Goal: Find specific page/section: Find specific page/section

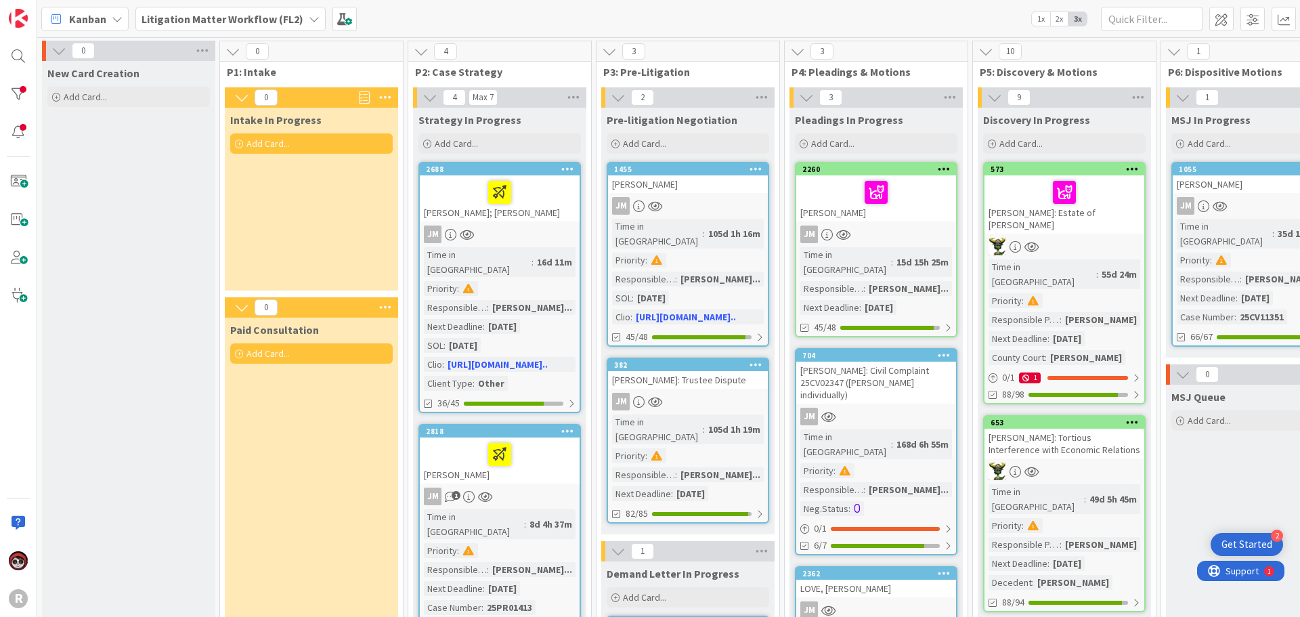
scroll to position [542, 0]
click at [119, 16] on icon at bounding box center [117, 19] width 11 height 11
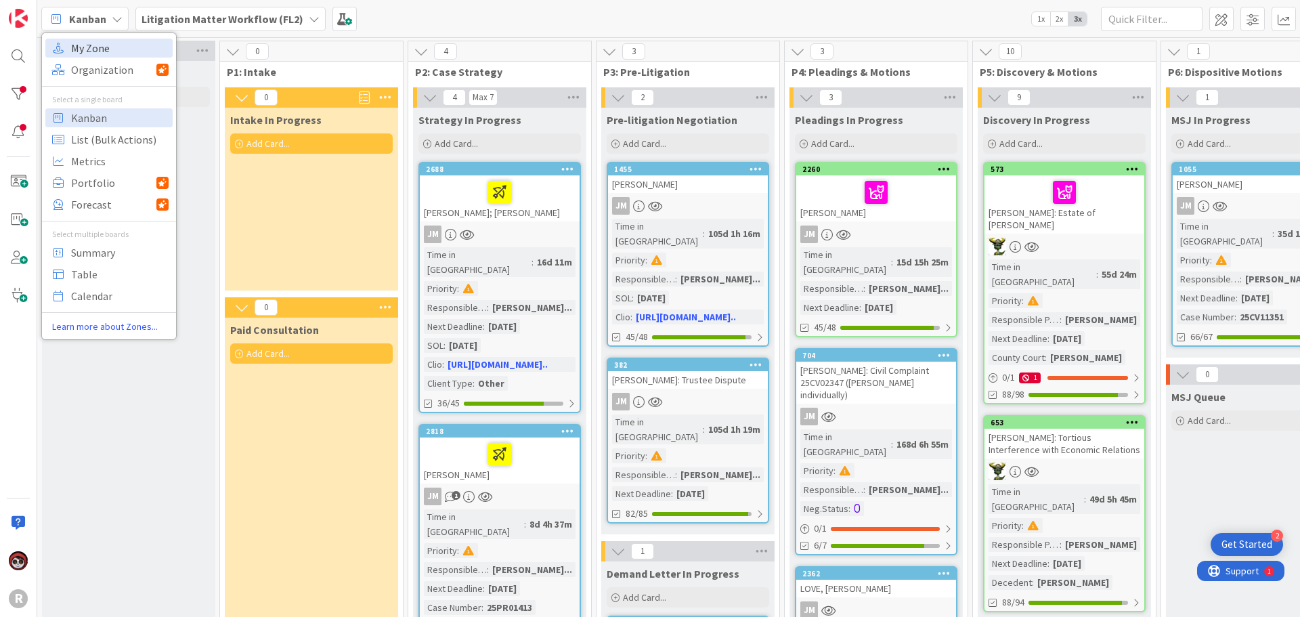
click at [107, 51] on span "My Zone" at bounding box center [119, 48] width 97 height 20
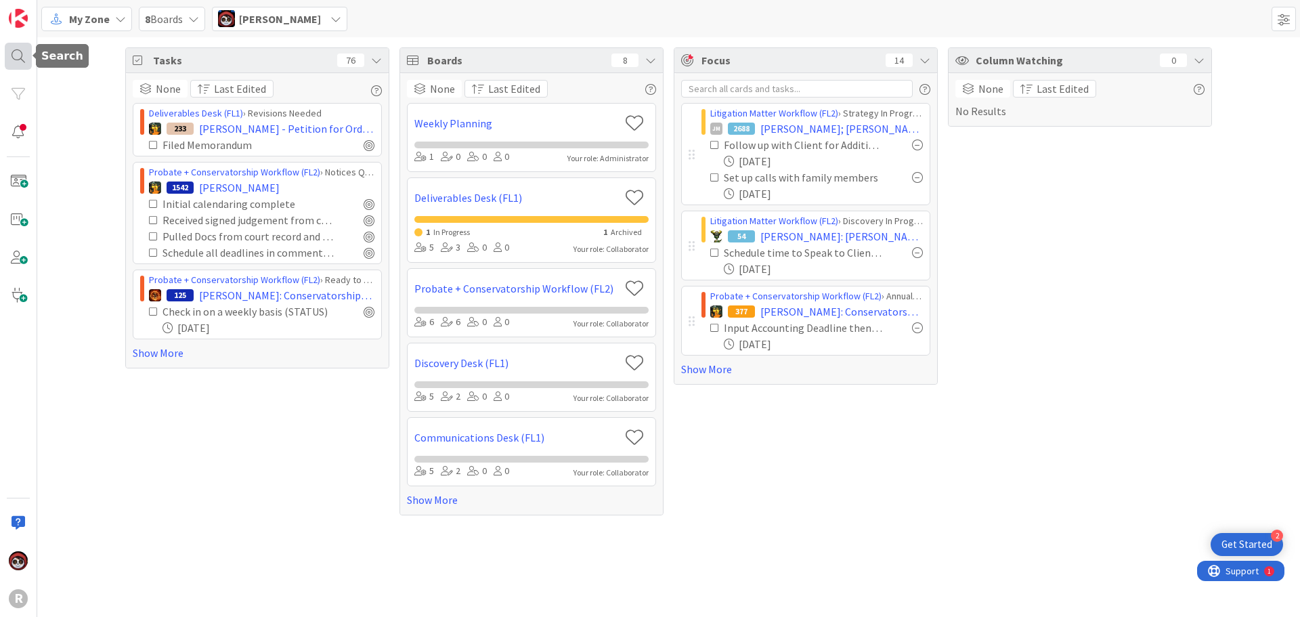
click at [30, 53] on div at bounding box center [18, 56] width 27 height 27
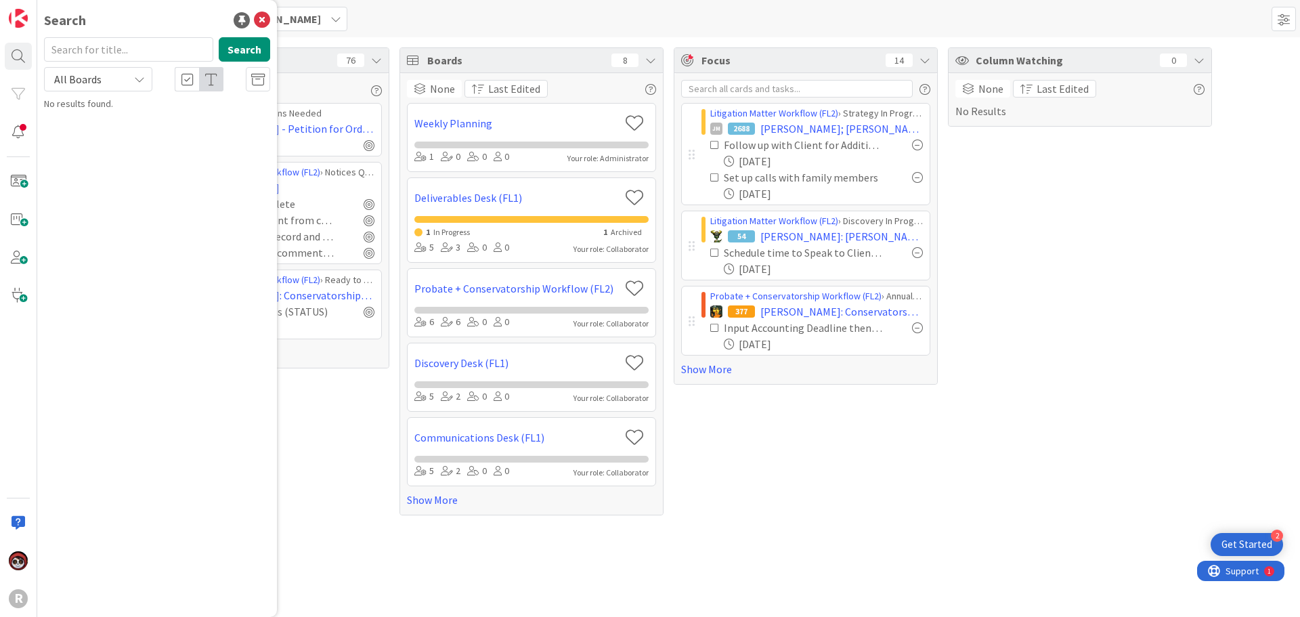
click at [135, 53] on input "text" at bounding box center [128, 49] width 169 height 24
type input "[PERSON_NAME]"
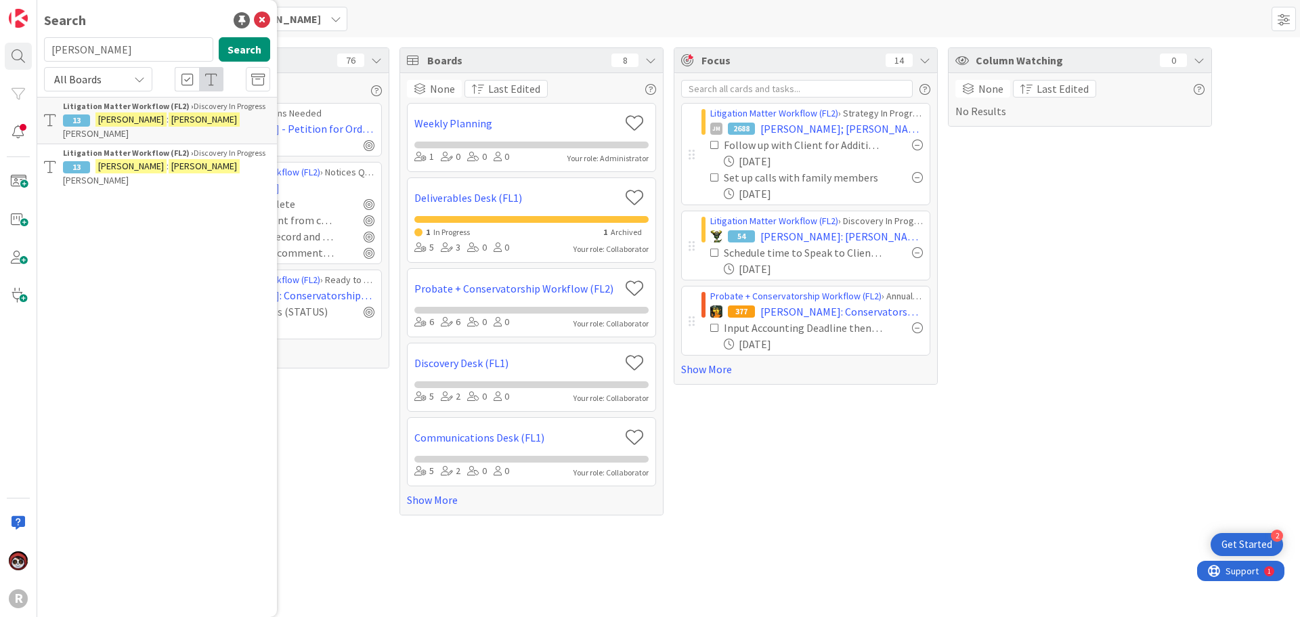
click at [175, 111] on div "Litigation Matter Workflow (FL2) › Discovery In Progress" at bounding box center [166, 106] width 207 height 12
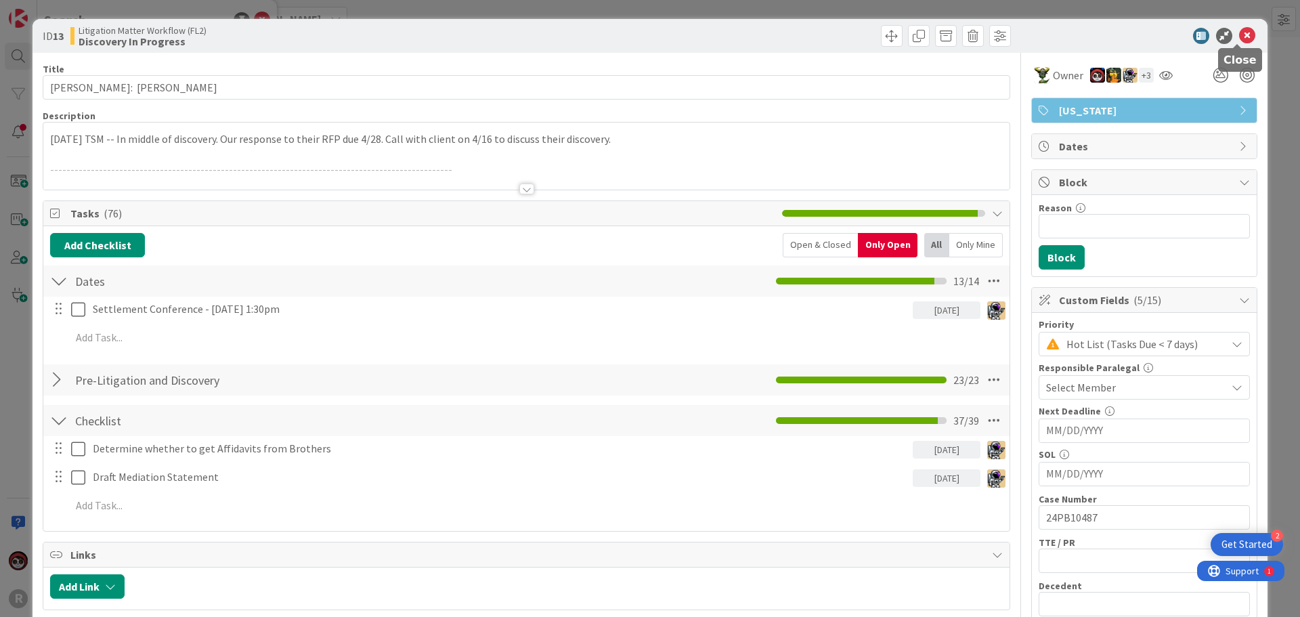
click at [1239, 35] on icon at bounding box center [1247, 36] width 16 height 16
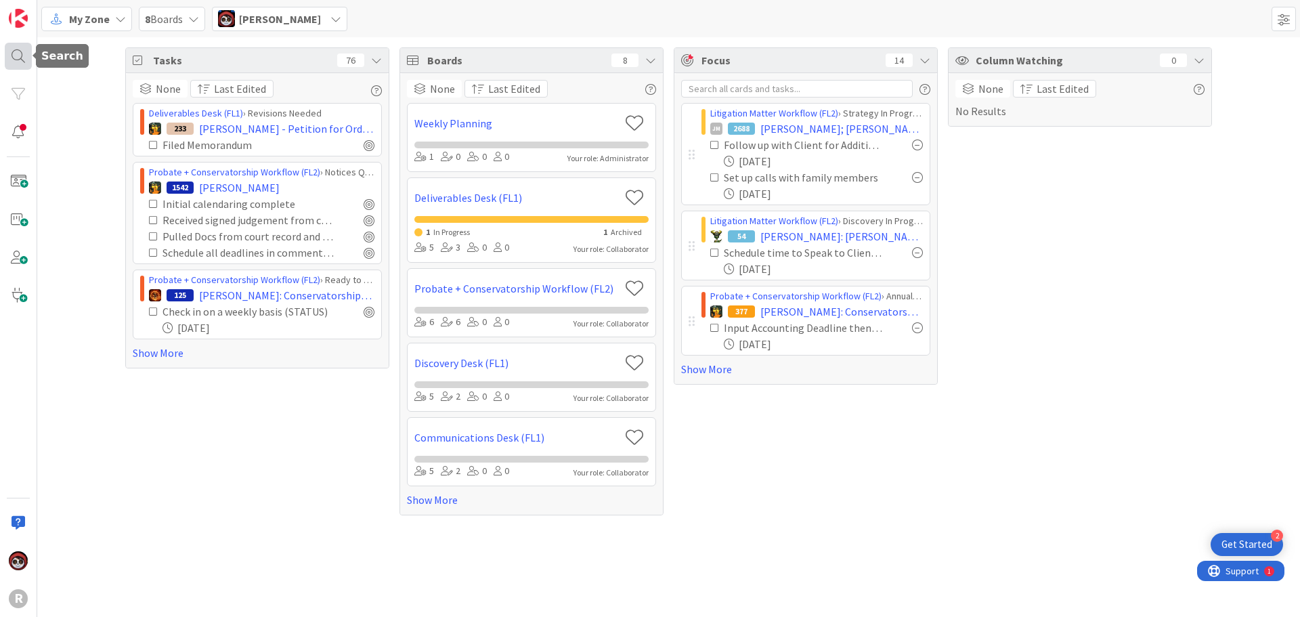
click at [24, 55] on div at bounding box center [18, 56] width 27 height 27
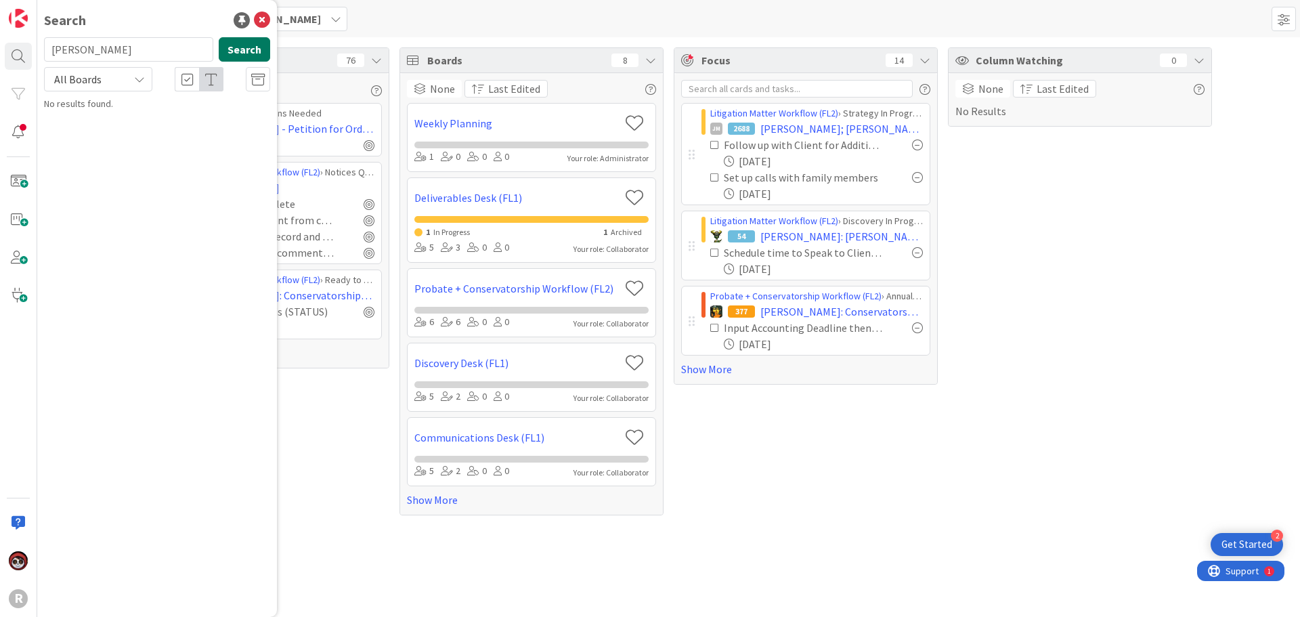
click at [245, 46] on button "Search" at bounding box center [244, 49] width 51 height 24
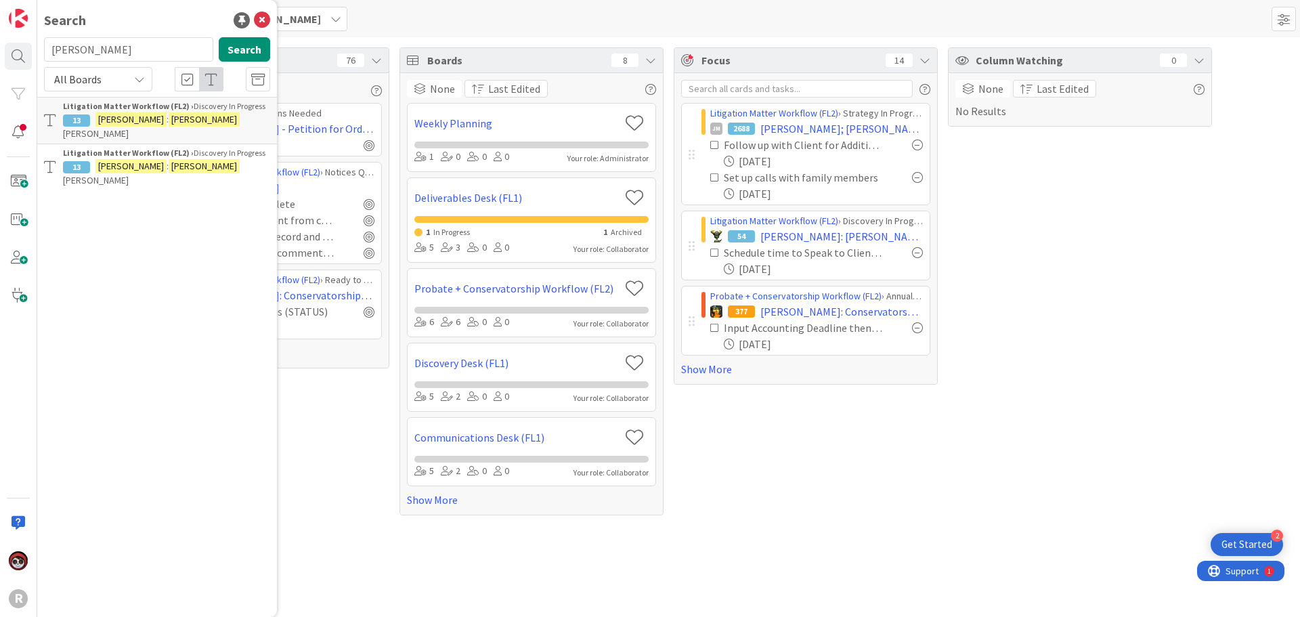
click at [227, 159] on p "[PERSON_NAME] : [PERSON_NAME]" at bounding box center [166, 173] width 207 height 28
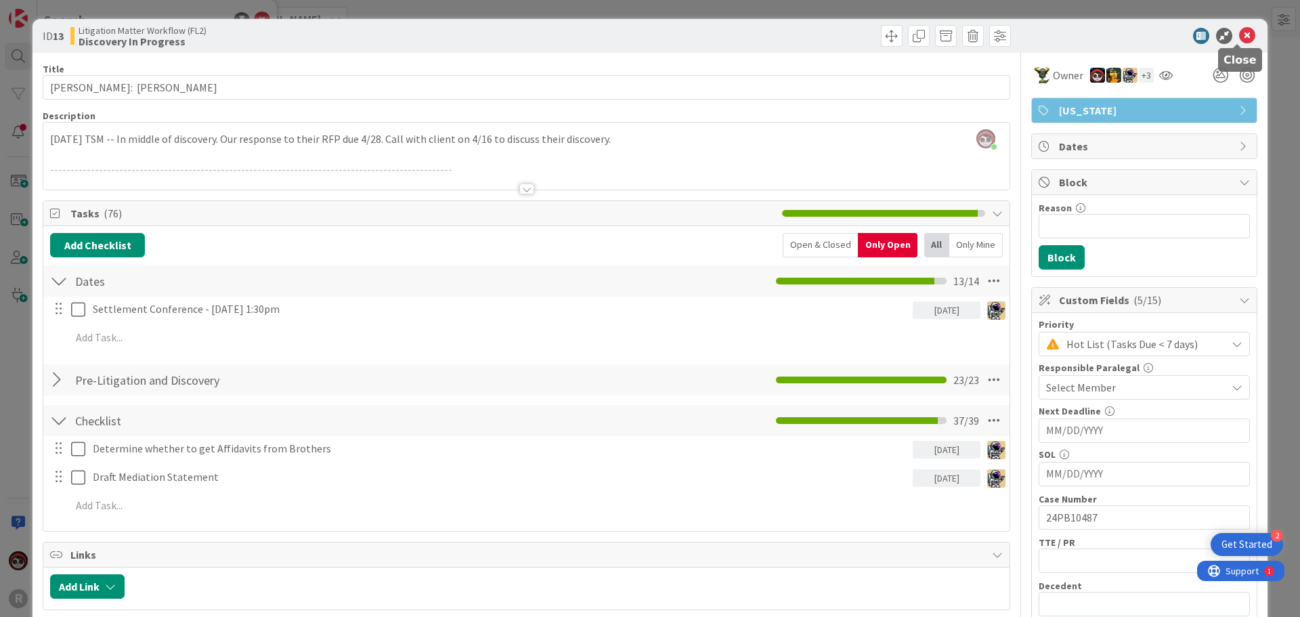
click at [1242, 32] on icon at bounding box center [1247, 36] width 16 height 16
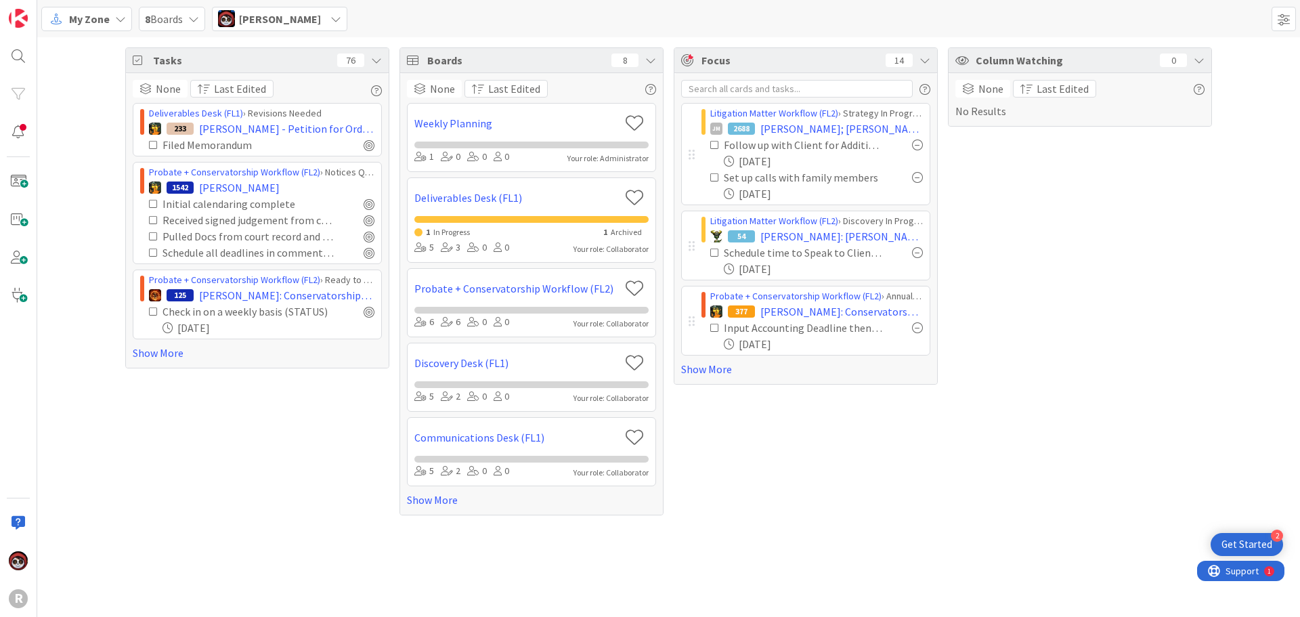
click at [110, 25] on div "My Zone" at bounding box center [86, 19] width 91 height 24
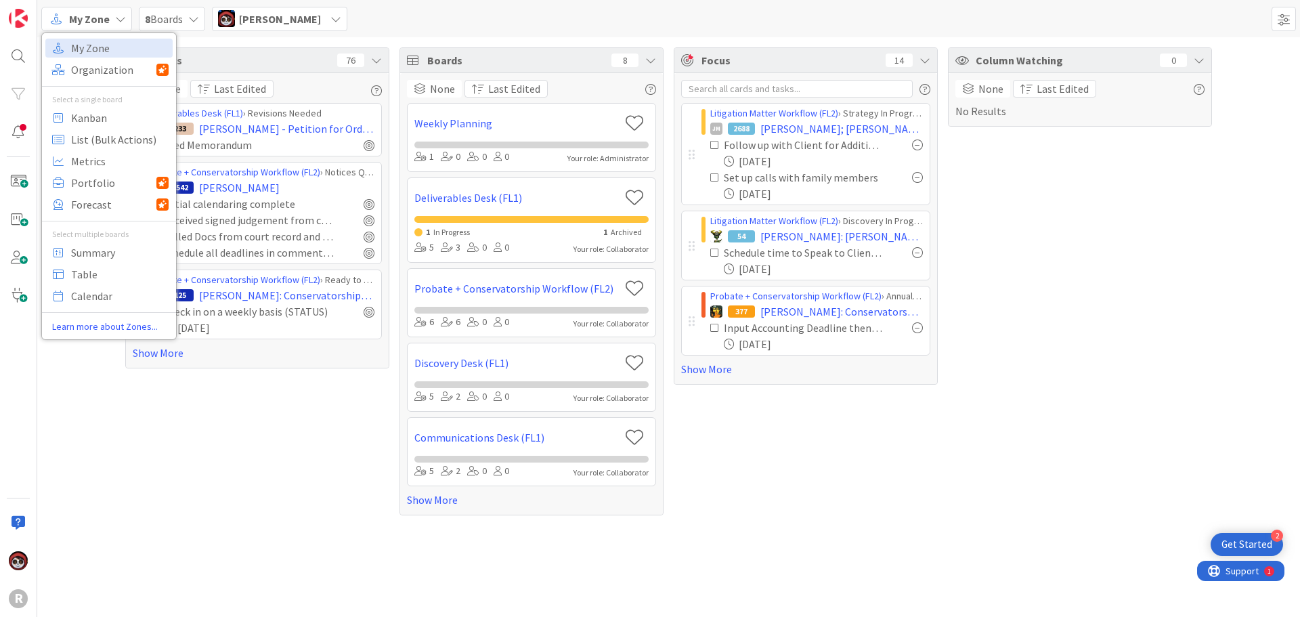
click at [381, 17] on div "My Zone My Zone Organization Select a single board Kanban List (Bulk Actions) M…" at bounding box center [668, 18] width 1263 height 37
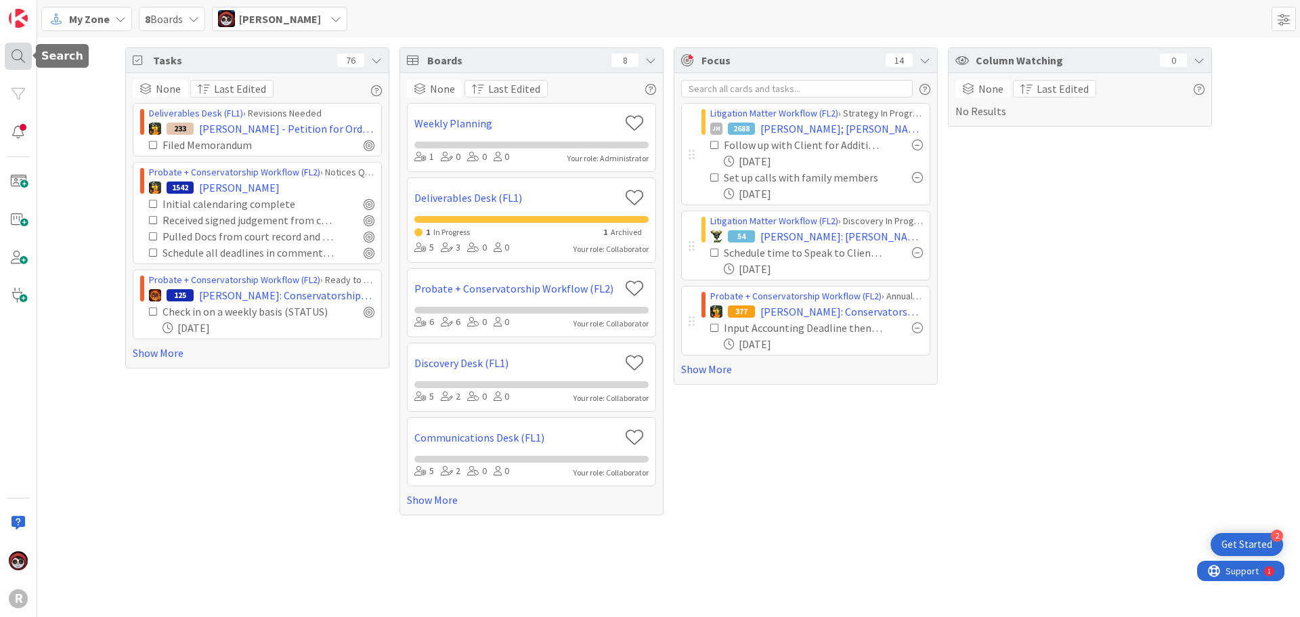
click at [23, 58] on div at bounding box center [18, 56] width 27 height 27
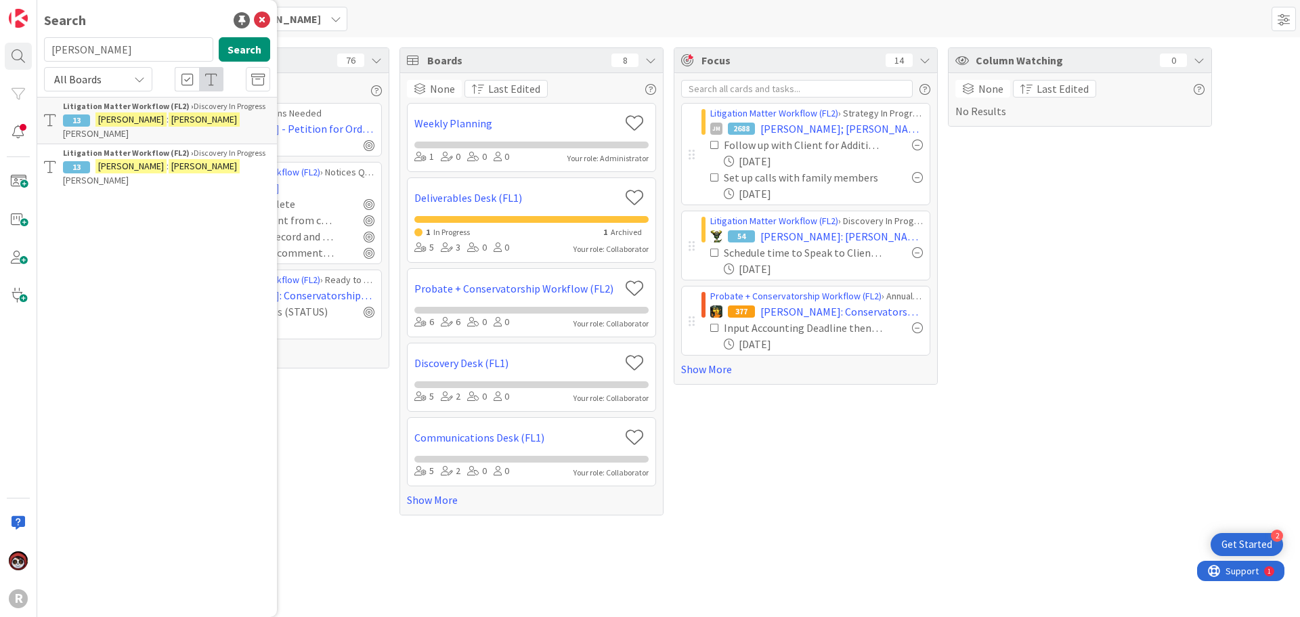
click at [169, 116] on mark "[PERSON_NAME]" at bounding box center [204, 119] width 71 height 14
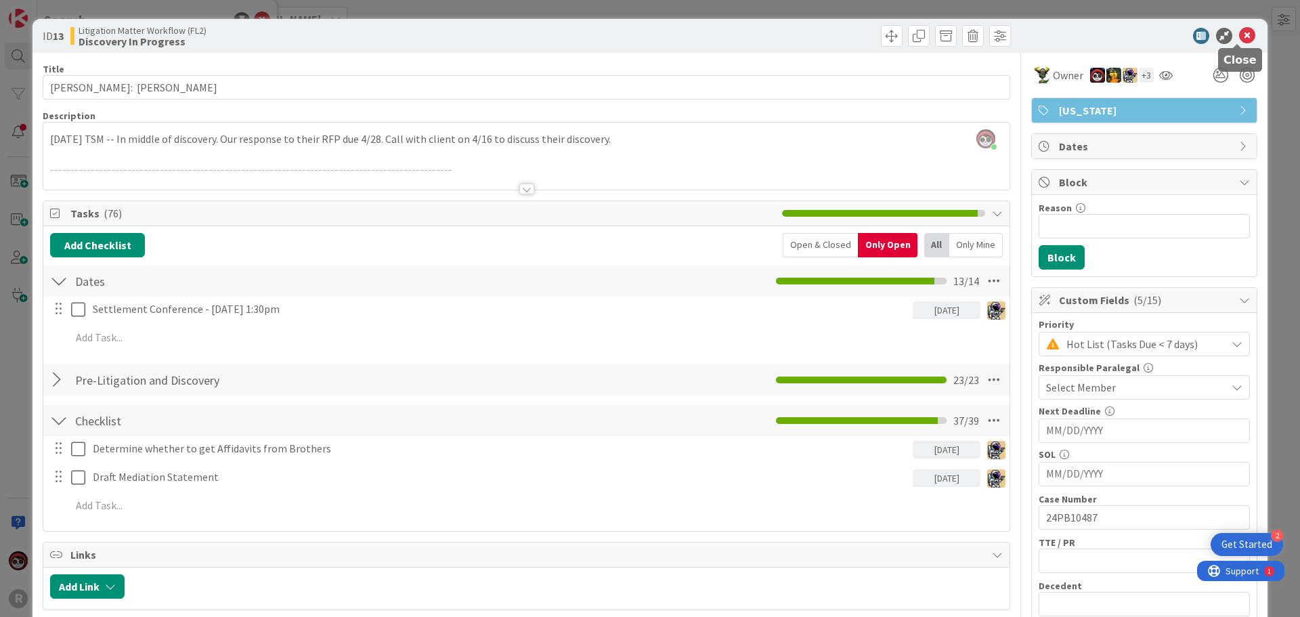
click at [1240, 37] on icon at bounding box center [1247, 36] width 16 height 16
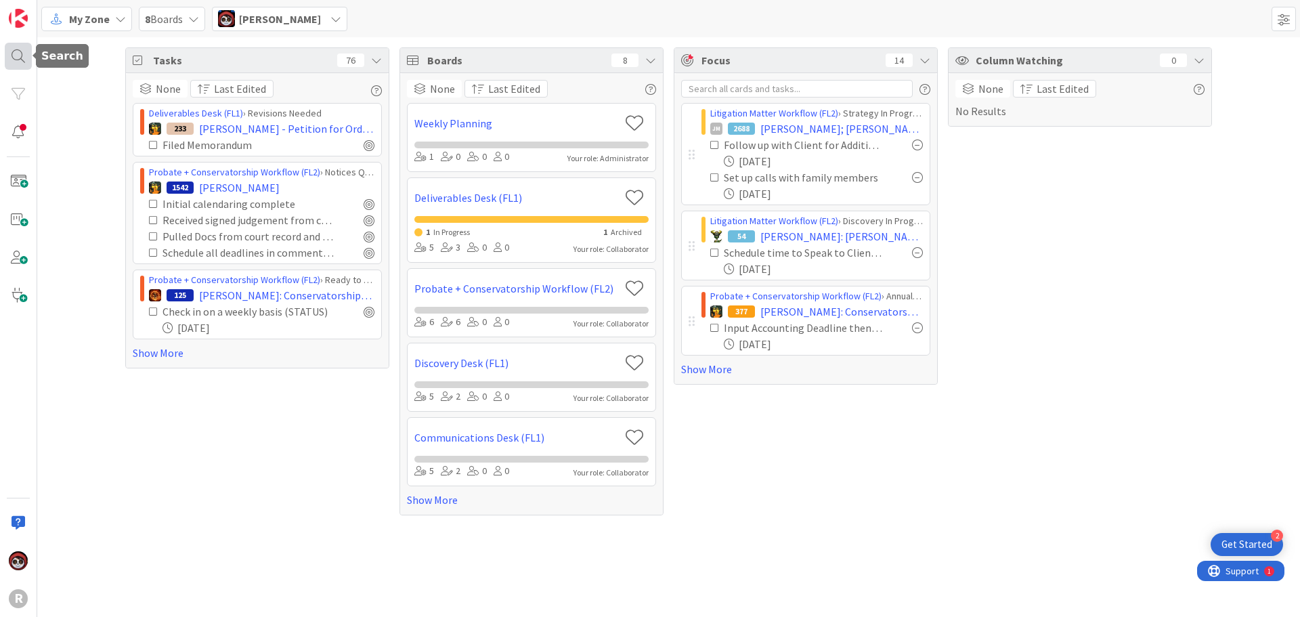
click at [14, 55] on div at bounding box center [18, 56] width 27 height 27
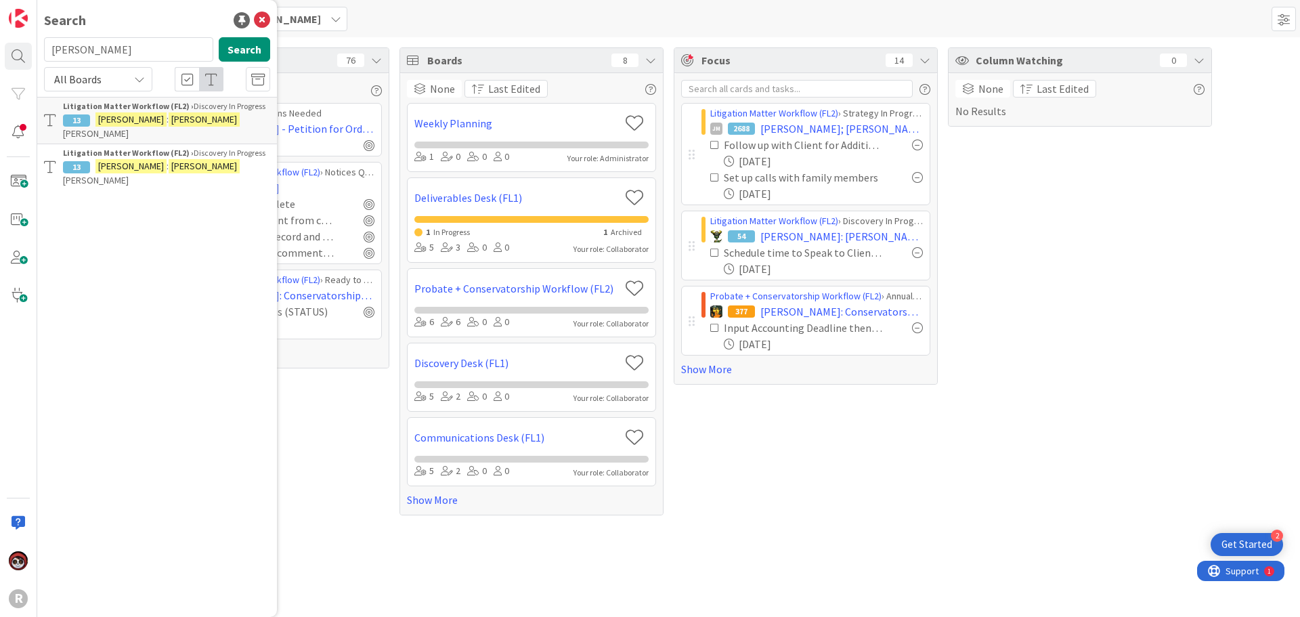
click at [132, 159] on mark "[PERSON_NAME]" at bounding box center [130, 166] width 71 height 14
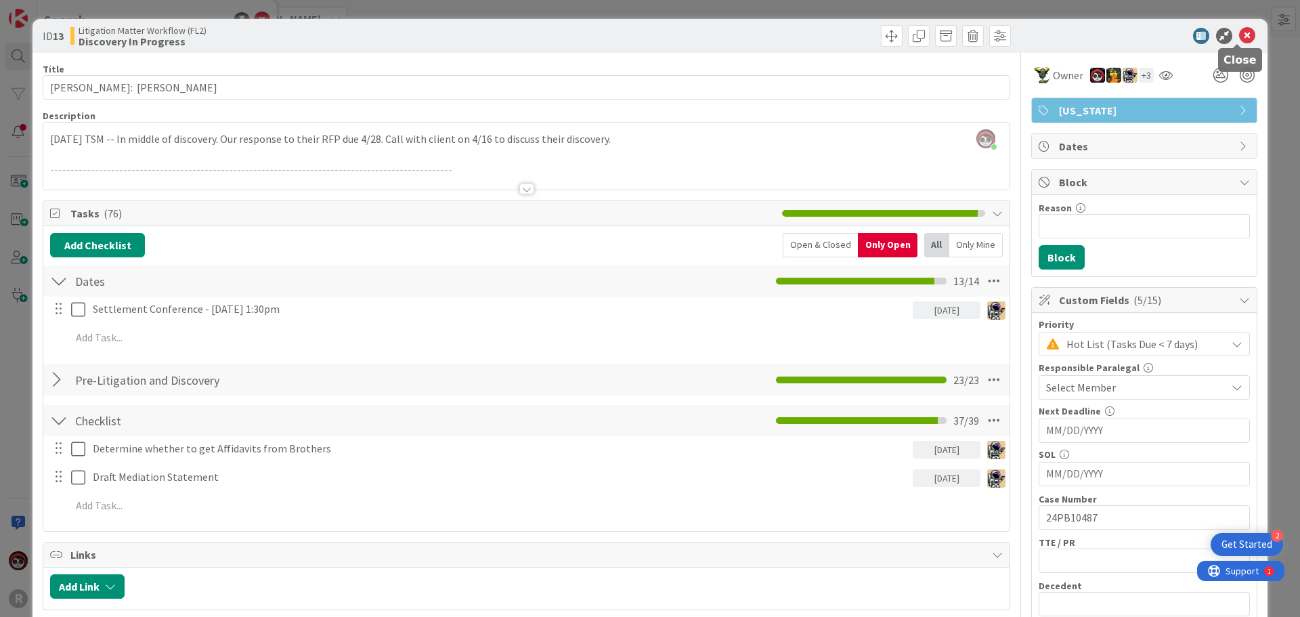
click at [1239, 37] on icon at bounding box center [1247, 36] width 16 height 16
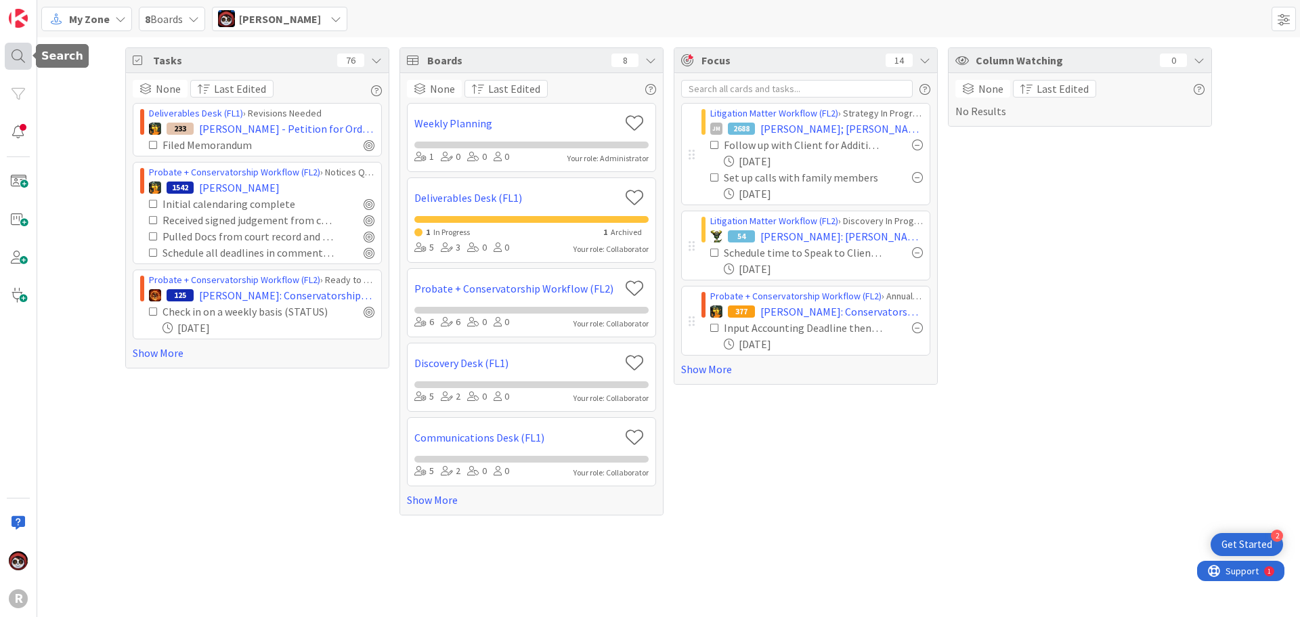
click at [26, 58] on div at bounding box center [18, 56] width 27 height 27
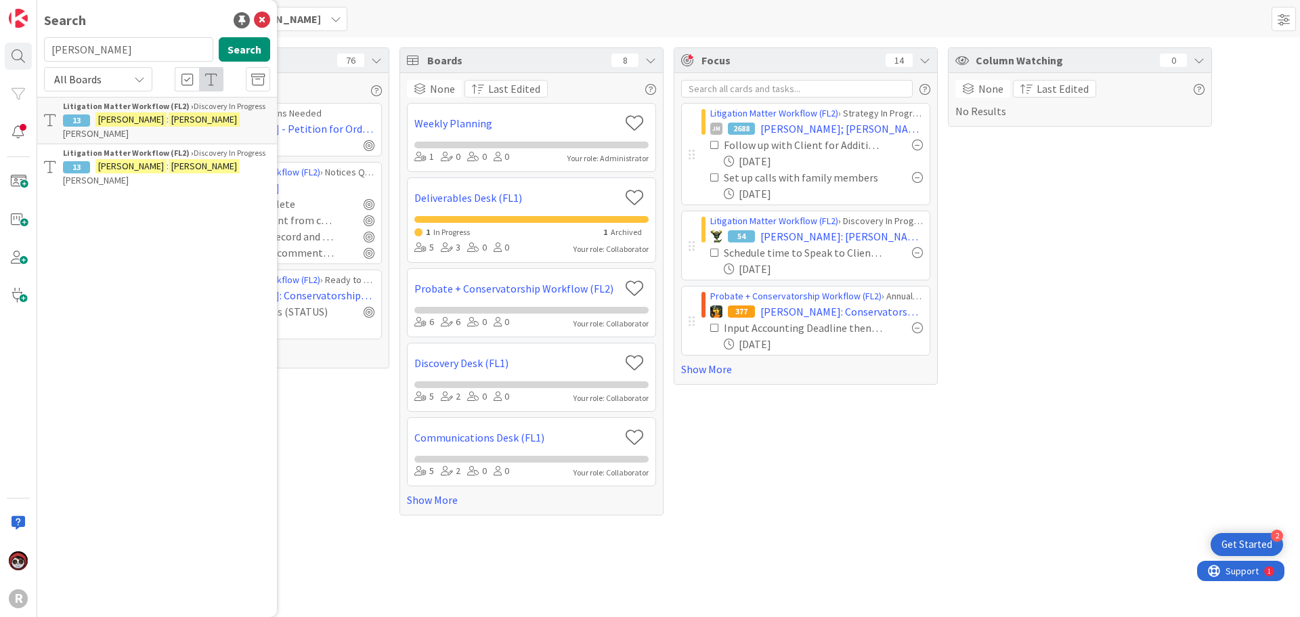
click at [104, 48] on input "[PERSON_NAME]" at bounding box center [128, 49] width 169 height 24
drag, startPoint x: 121, startPoint y: 46, endPoint x: -18, endPoint y: 51, distance: 138.9
click at [0, 51] on html "2 Get Started R Search [PERSON_NAME] Search All Boards Litigation Matter Workfl…" at bounding box center [650, 308] width 1300 height 617
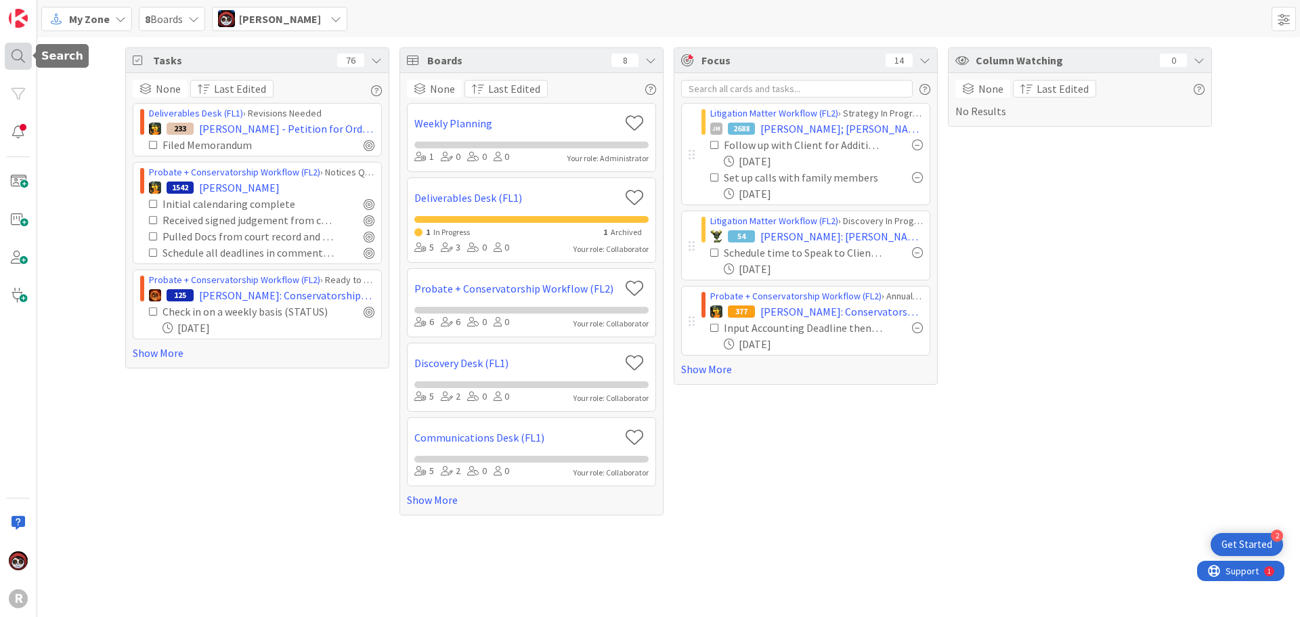
click at [28, 60] on div at bounding box center [18, 56] width 27 height 27
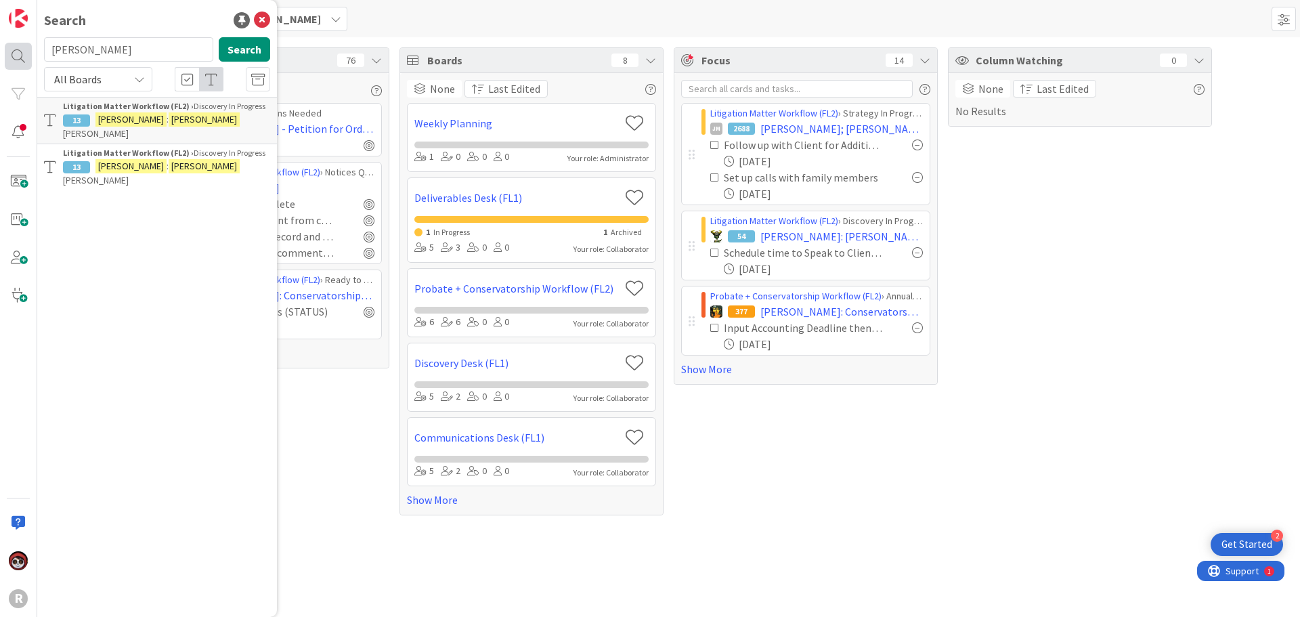
drag, startPoint x: 106, startPoint y: 50, endPoint x: 7, endPoint y: 47, distance: 98.9
click at [7, 47] on div "R Search [PERSON_NAME] Search All Boards Litigation Matter Workflow (FL2) › Dis…" at bounding box center [18, 308] width 37 height 617
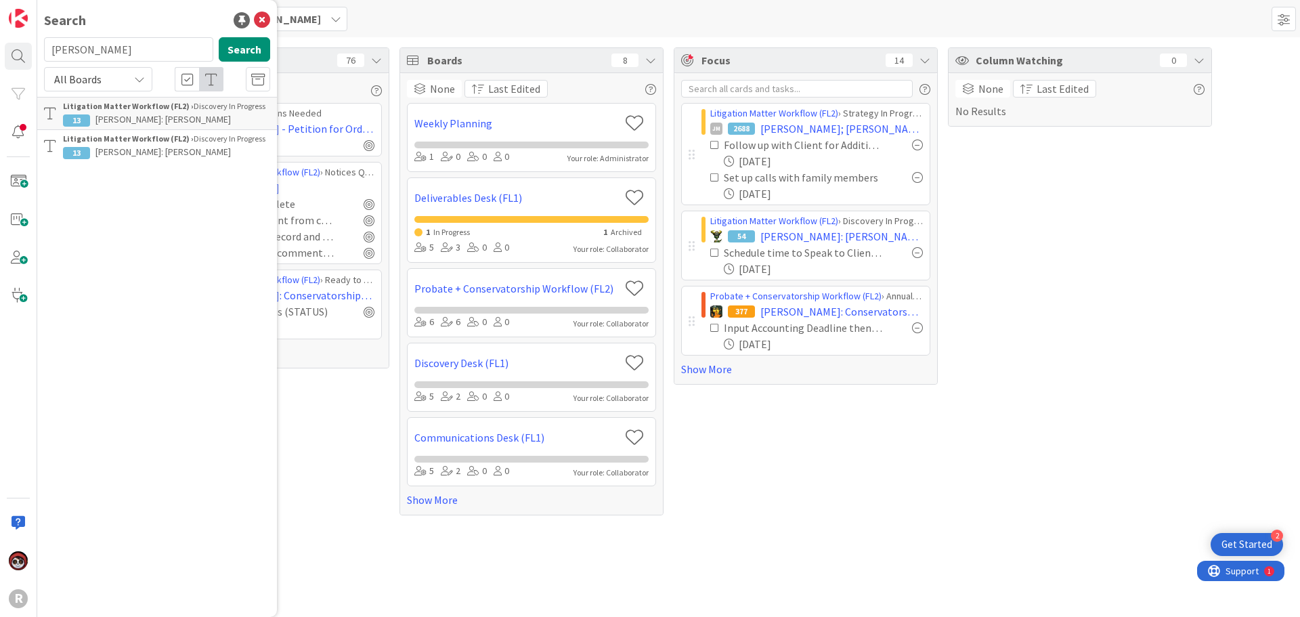
type input "[PERSON_NAME]"
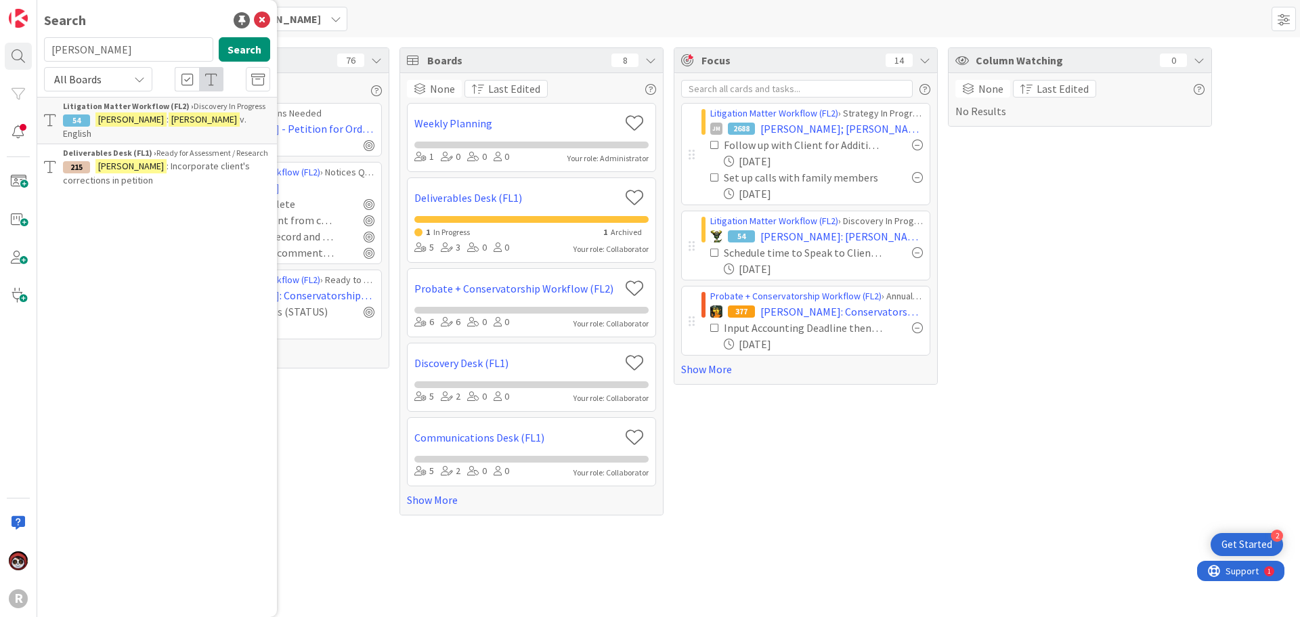
click at [100, 159] on mark "[PERSON_NAME]" at bounding box center [130, 166] width 71 height 14
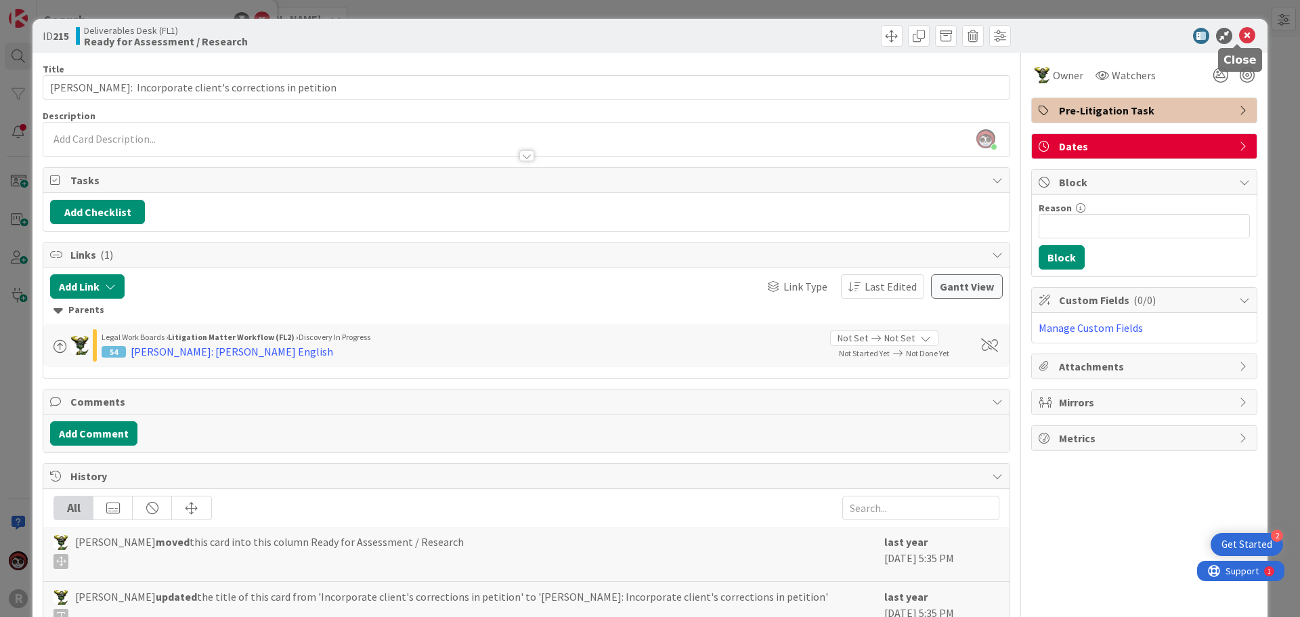
click at [1239, 36] on icon at bounding box center [1247, 36] width 16 height 16
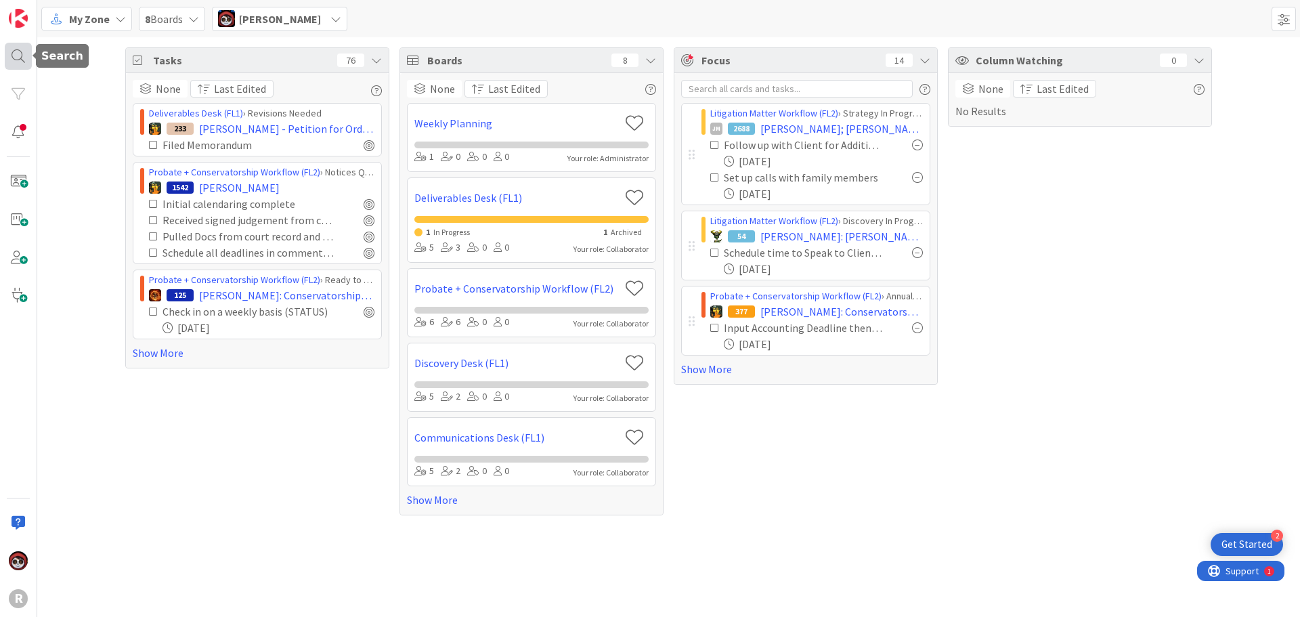
click at [20, 55] on div at bounding box center [18, 56] width 27 height 27
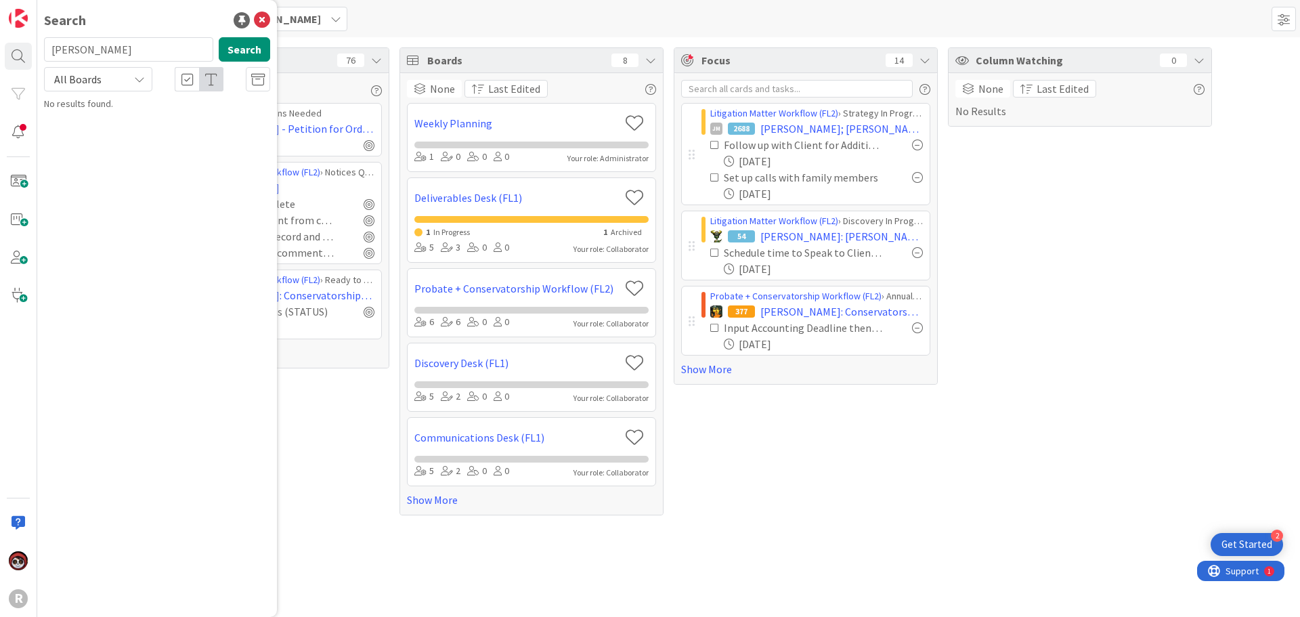
click at [116, 54] on input "[PERSON_NAME]" at bounding box center [128, 49] width 169 height 24
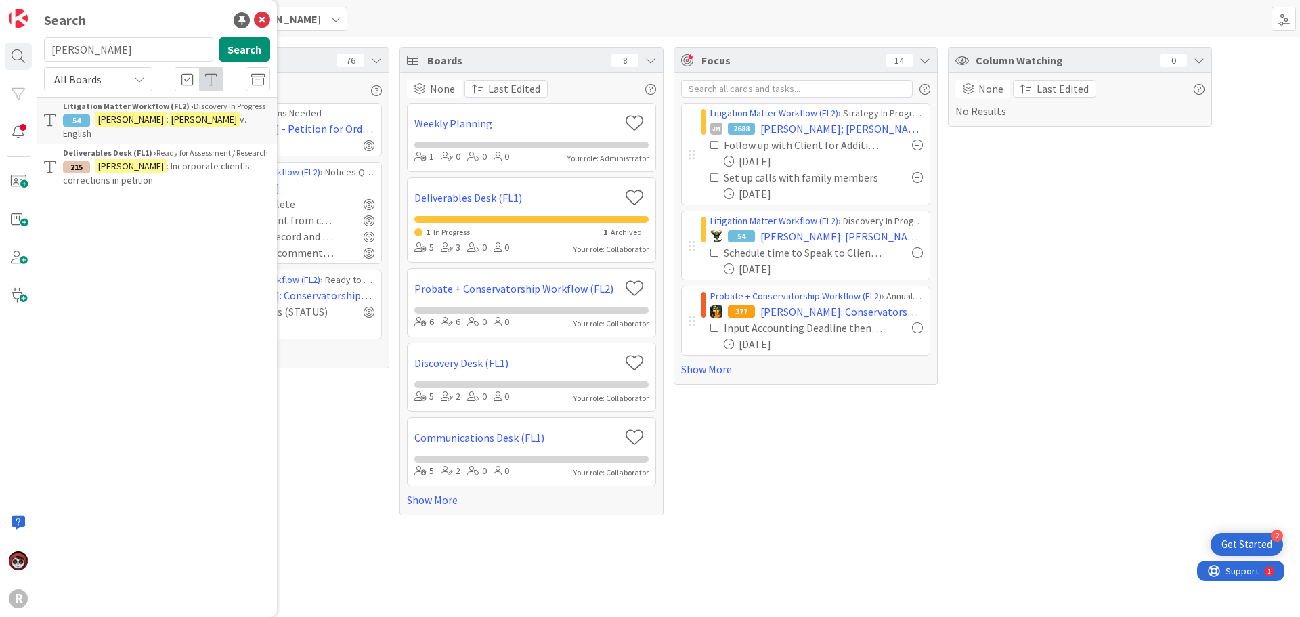
click at [130, 114] on mark "[PERSON_NAME]" at bounding box center [130, 119] width 71 height 14
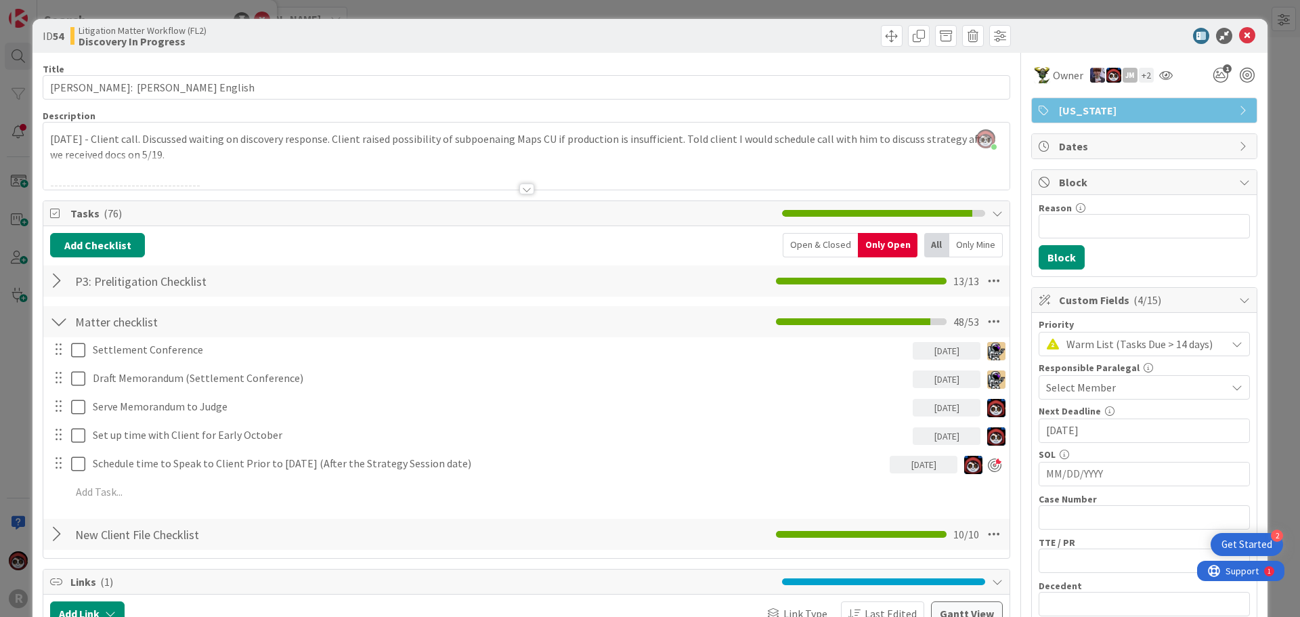
scroll to position [135, 0]
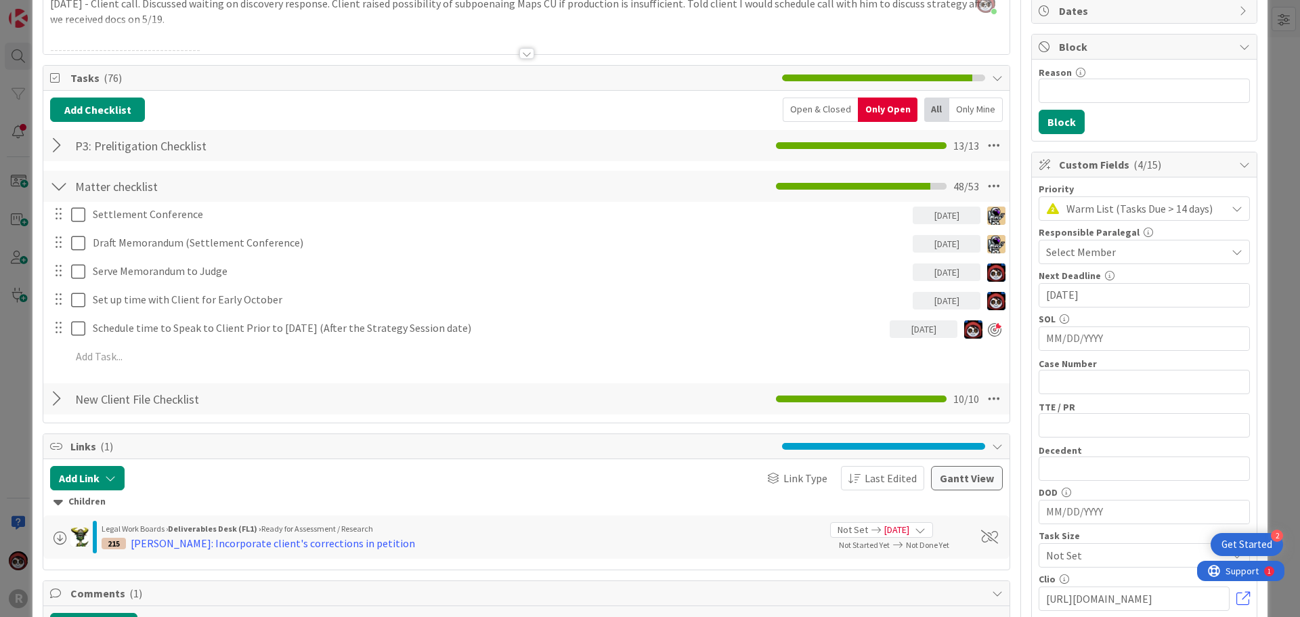
click at [52, 148] on div at bounding box center [59, 145] width 18 height 24
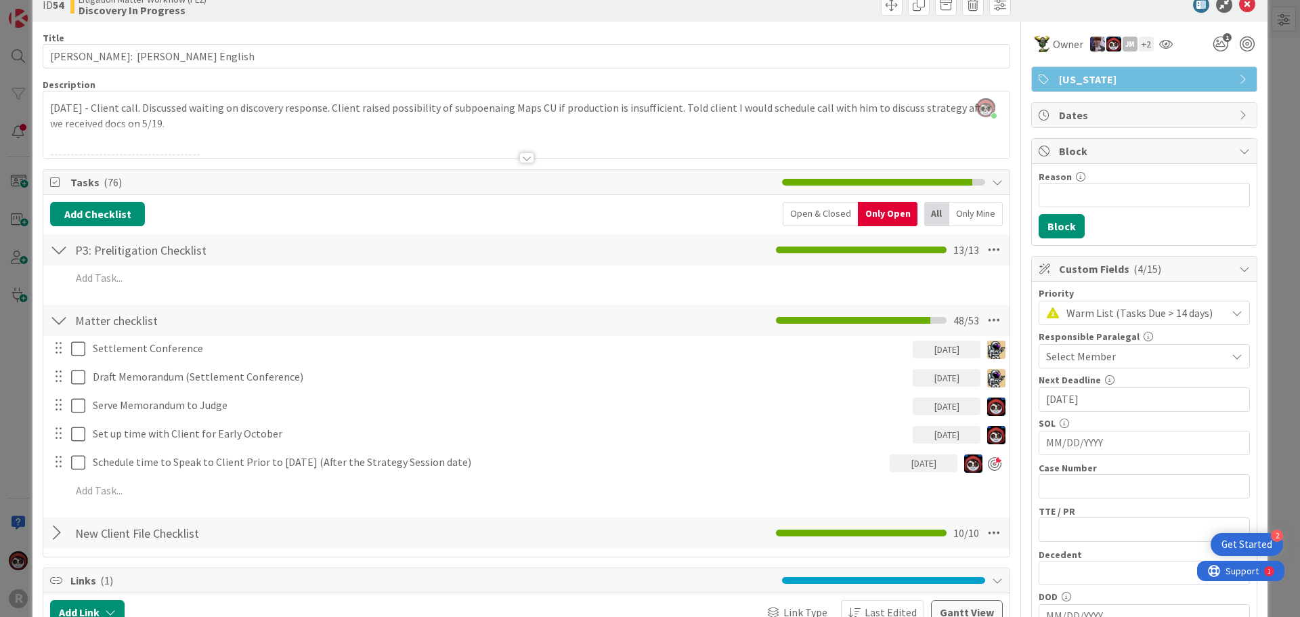
scroll to position [0, 0]
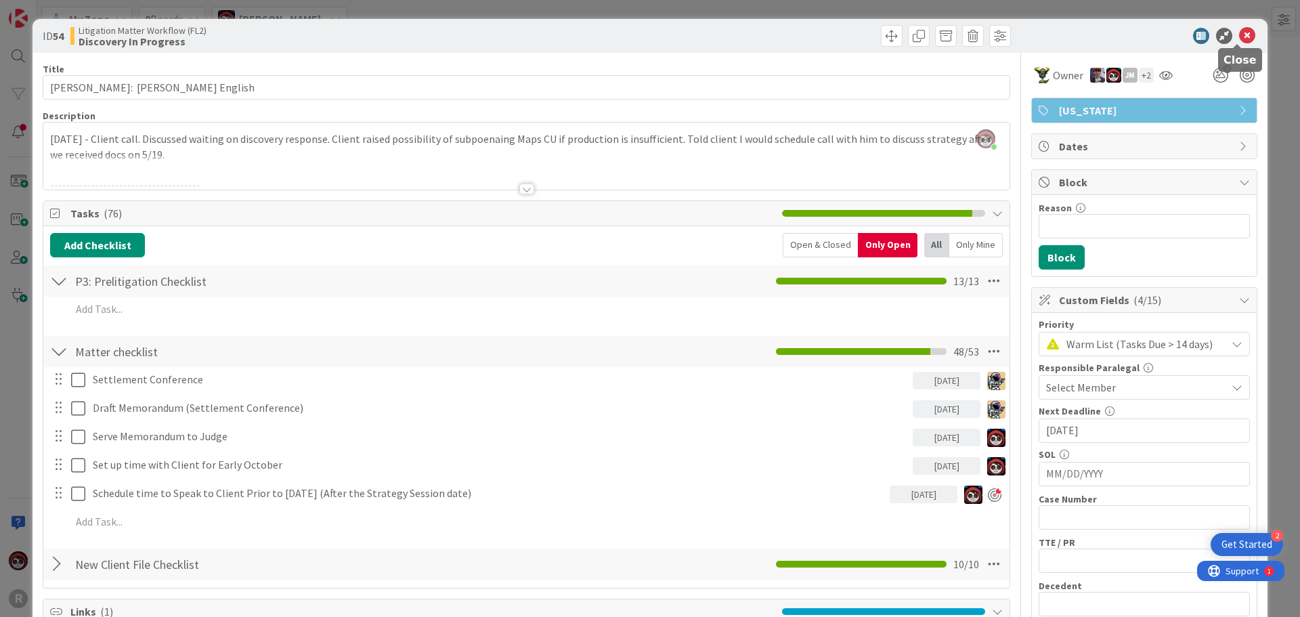
click at [1239, 35] on icon at bounding box center [1247, 36] width 16 height 16
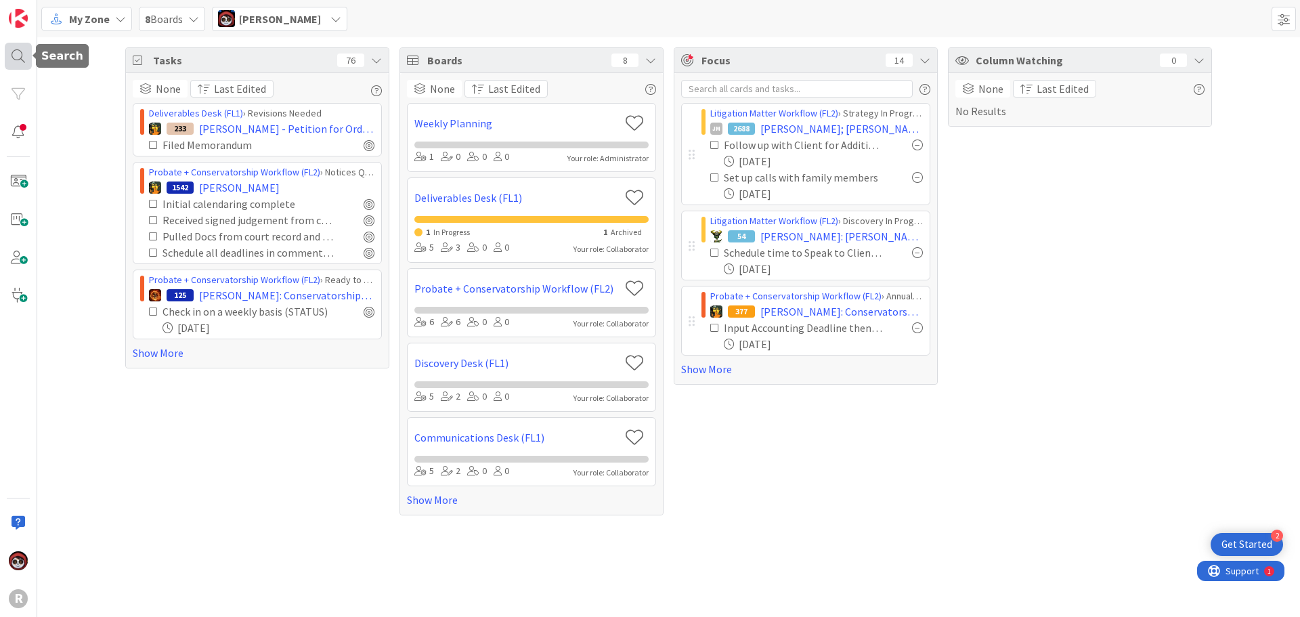
click at [7, 53] on div at bounding box center [18, 56] width 27 height 27
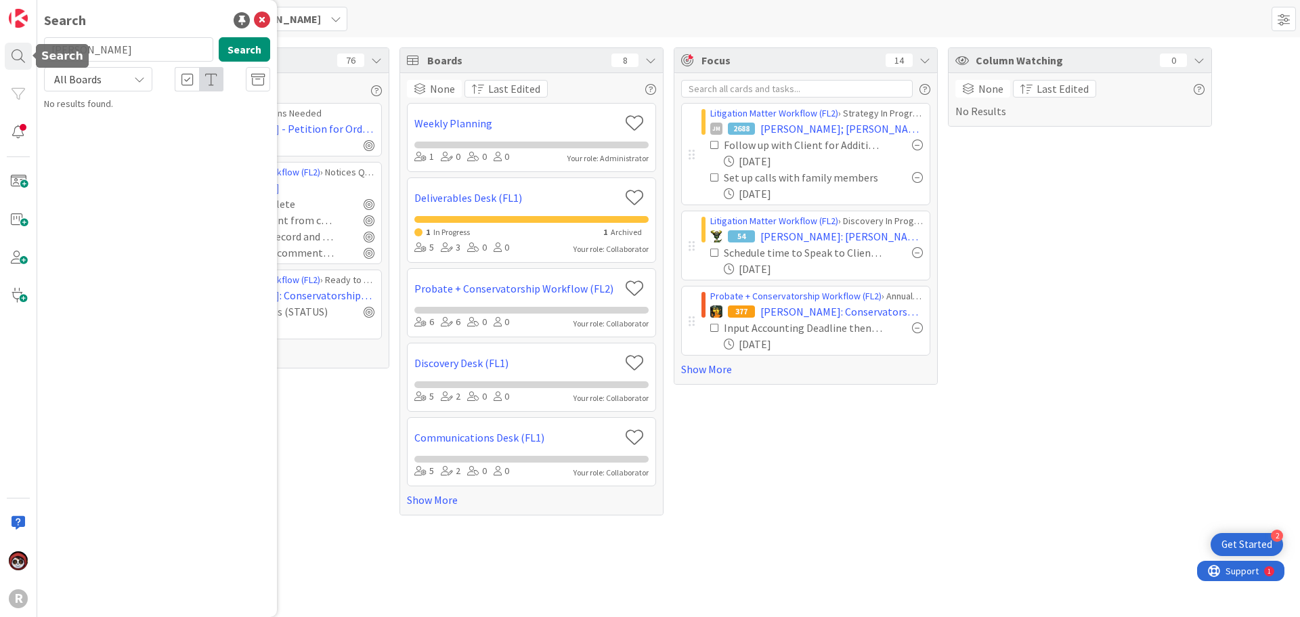
drag, startPoint x: 122, startPoint y: 53, endPoint x: -33, endPoint y: 53, distance: 155.0
click at [0, 53] on html "2 Get Started R Search [PERSON_NAME] Search All Boards No results found. My Zon…" at bounding box center [650, 308] width 1300 height 617
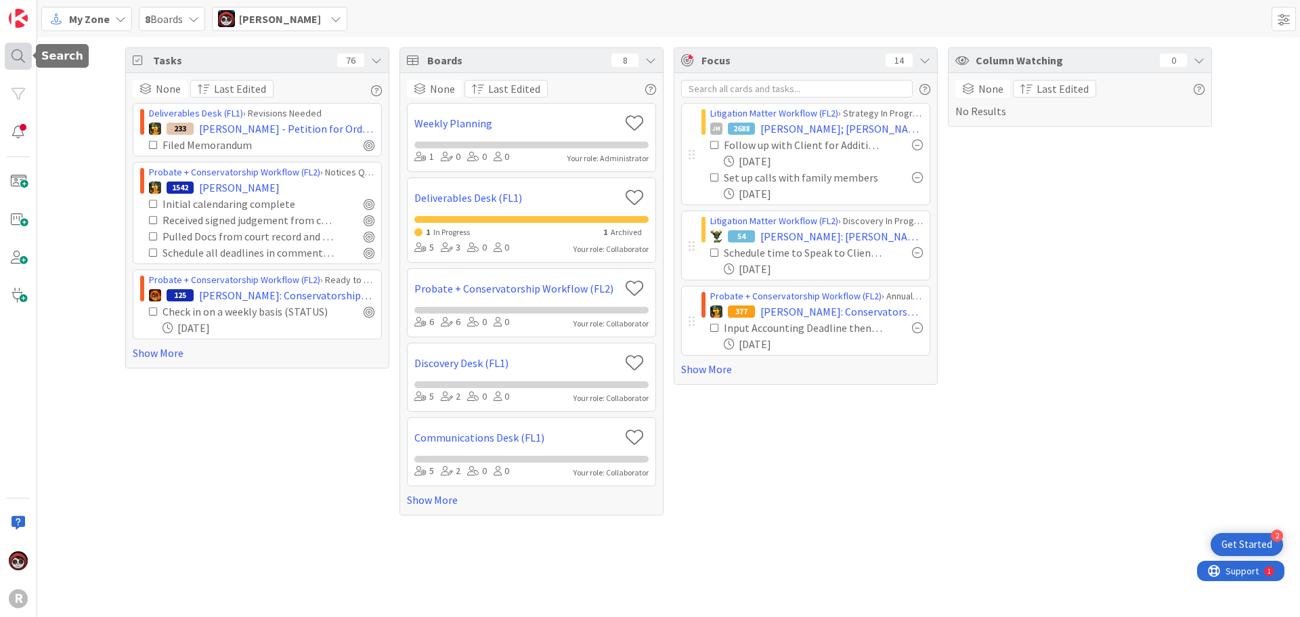
click at [23, 56] on div at bounding box center [18, 56] width 27 height 27
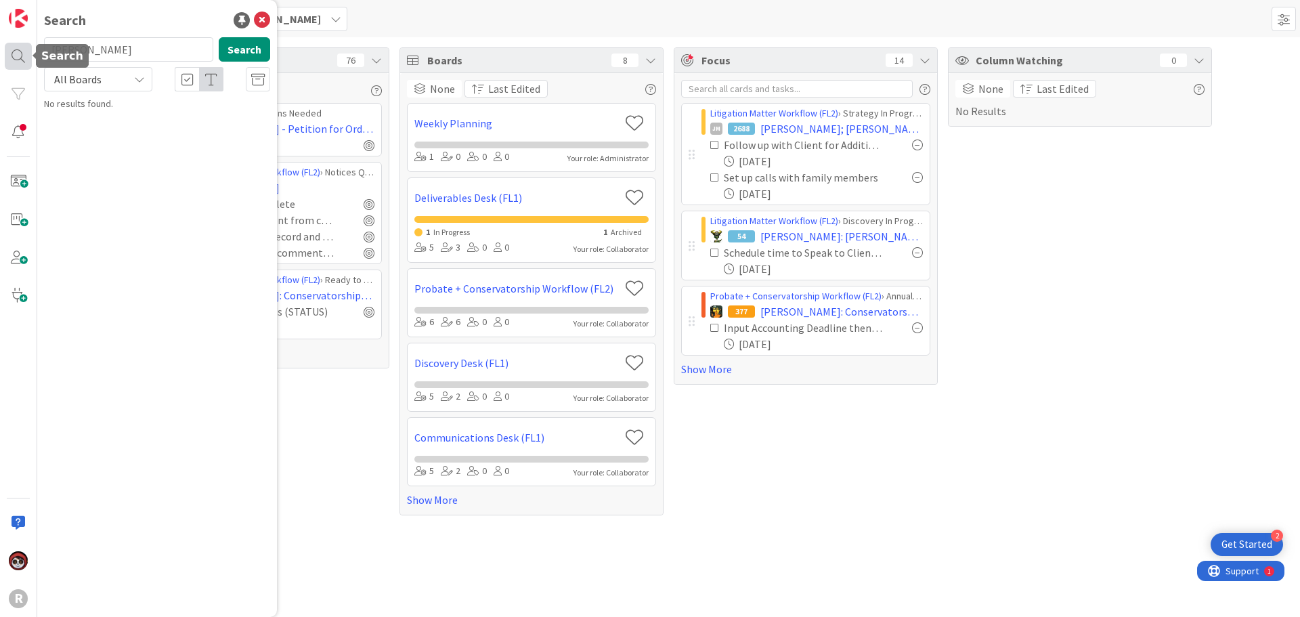
drag, startPoint x: 101, startPoint y: 47, endPoint x: 13, endPoint y: 53, distance: 88.2
click at [11, 53] on div "R Search [PERSON_NAME] Search All Boards No results found." at bounding box center [18, 308] width 37 height 617
type input "[PERSON_NAME]"
click at [113, 123] on mark "[PERSON_NAME]" at bounding box center [130, 119] width 71 height 14
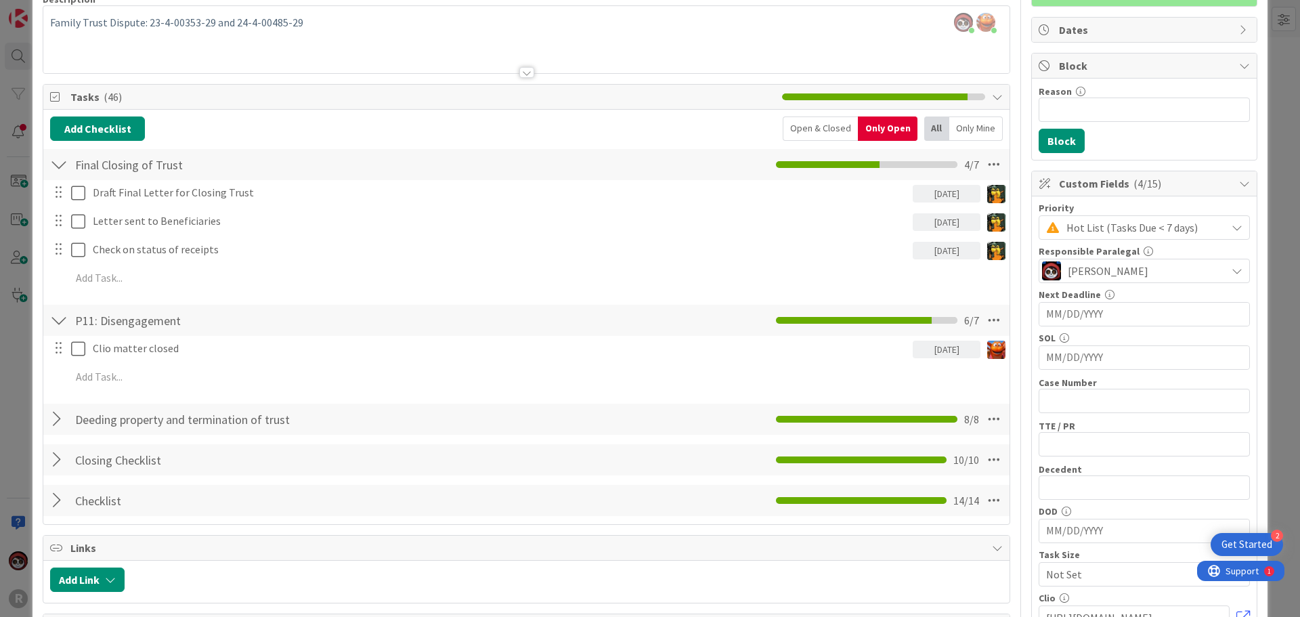
scroll to position [135, 0]
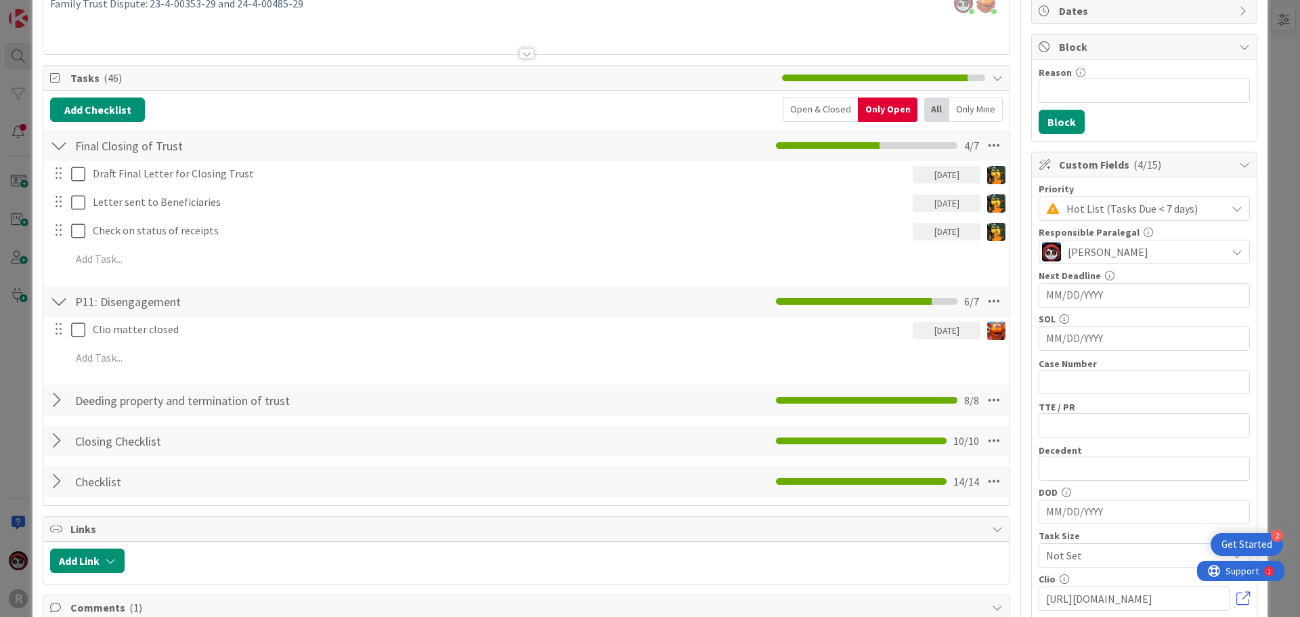
click at [52, 402] on div at bounding box center [59, 400] width 18 height 24
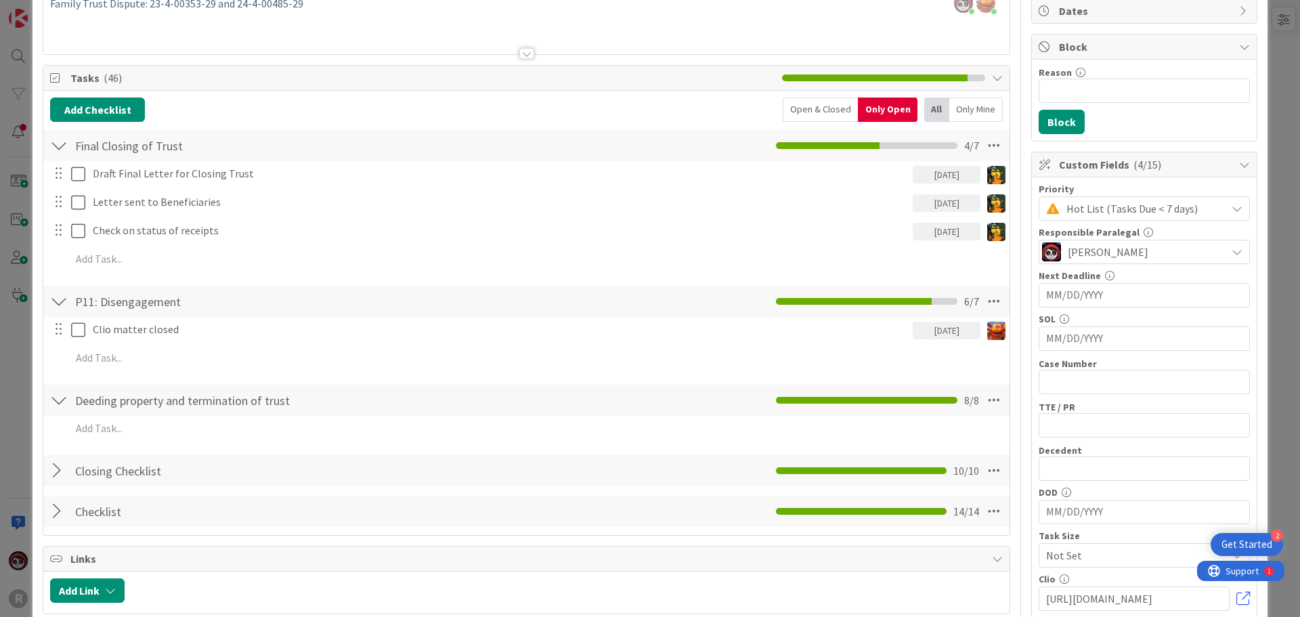
click at [55, 469] on div at bounding box center [59, 470] width 18 height 24
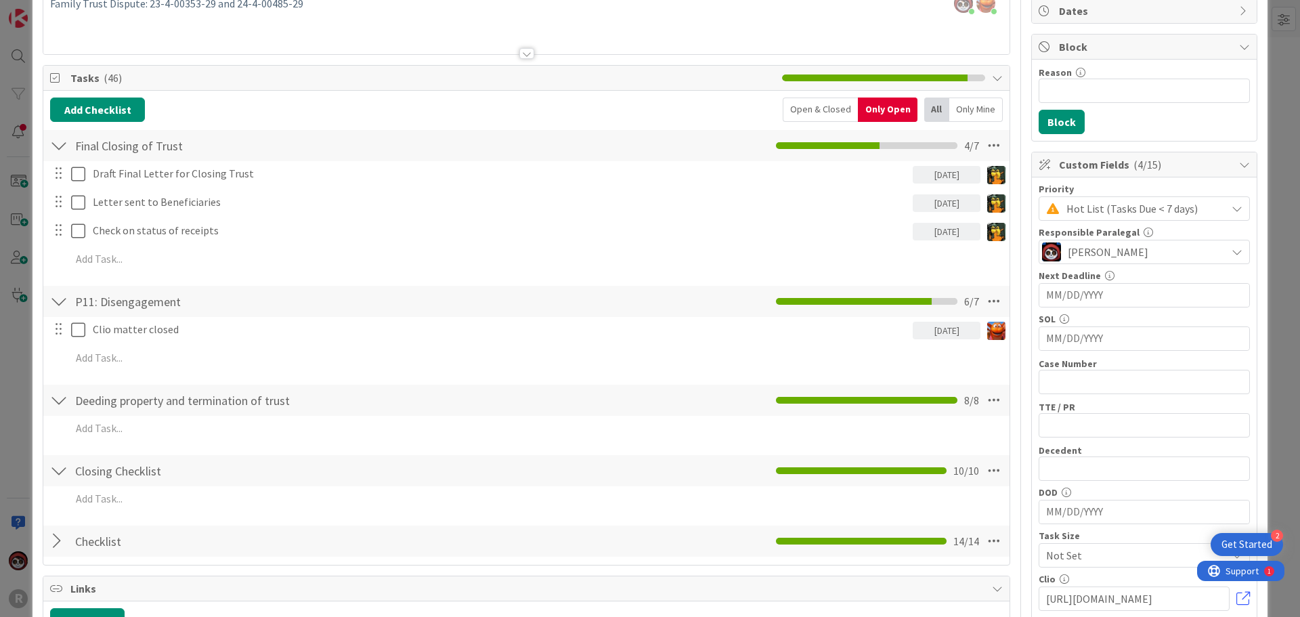
click at [58, 541] on div at bounding box center [59, 541] width 18 height 24
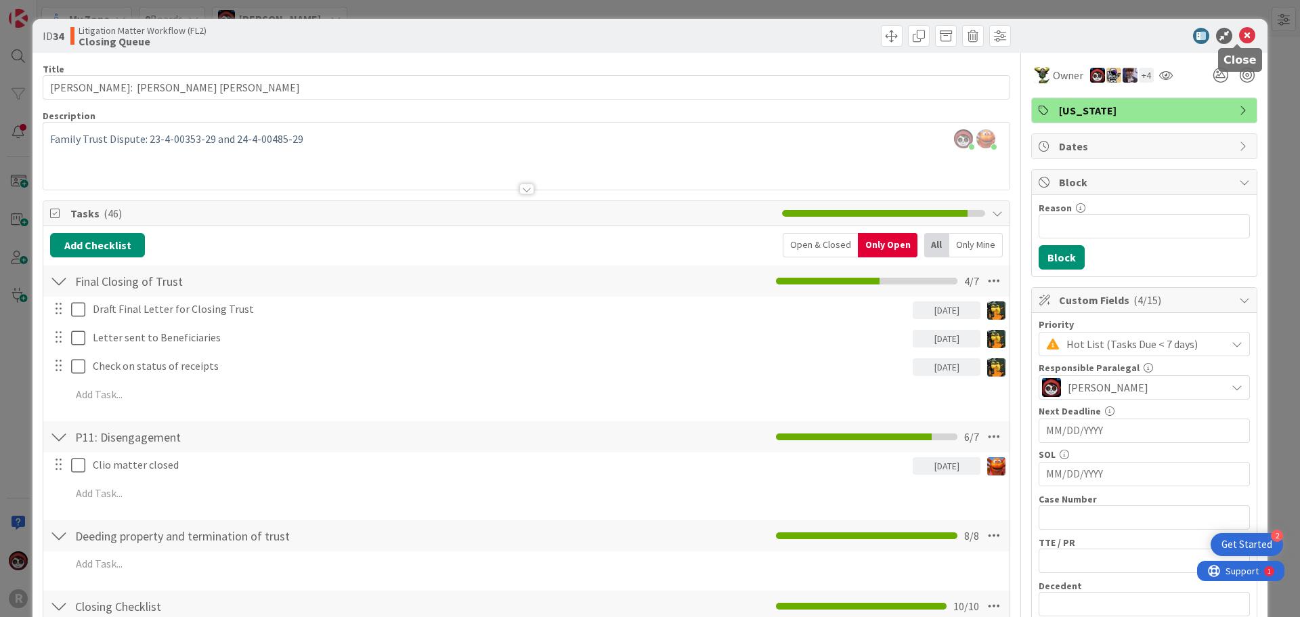
click at [1239, 35] on icon at bounding box center [1247, 36] width 16 height 16
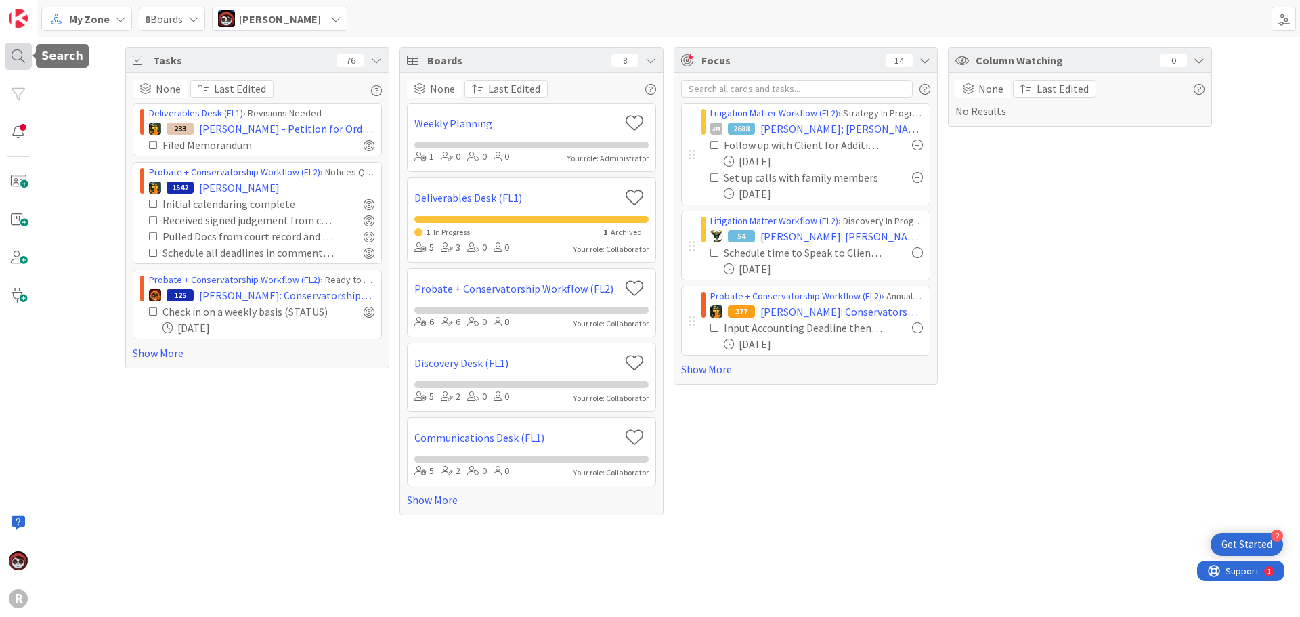
click at [22, 64] on div at bounding box center [18, 56] width 27 height 27
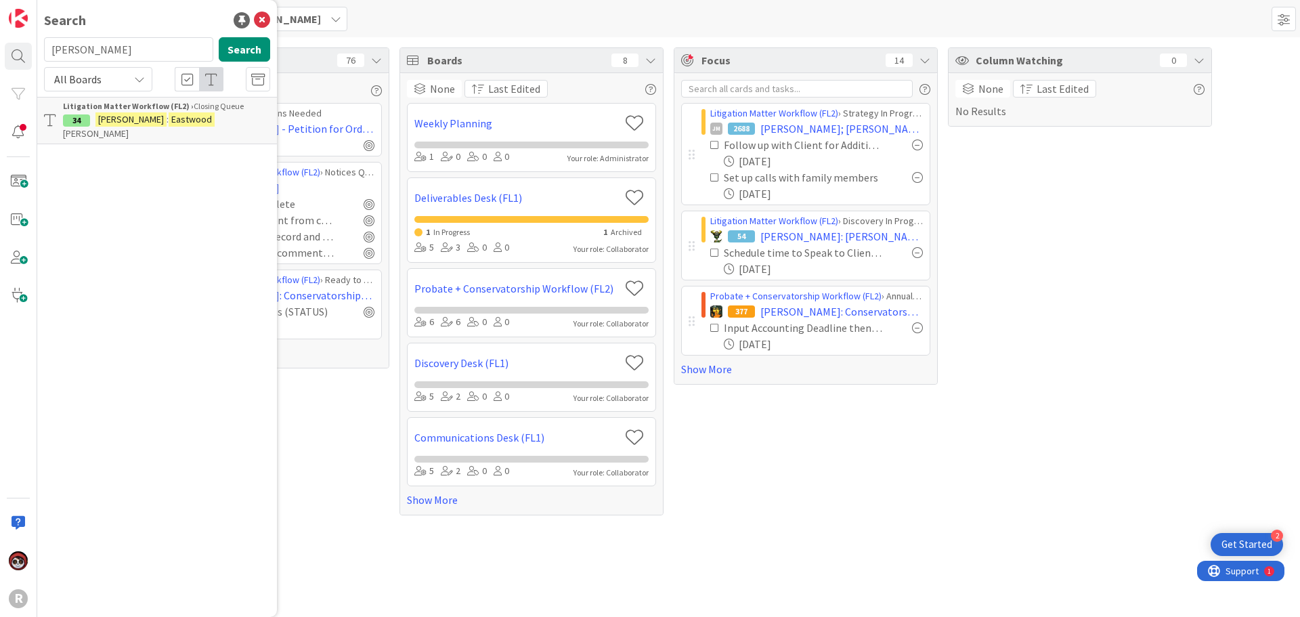
click at [118, 51] on input "[PERSON_NAME]" at bounding box center [128, 49] width 169 height 24
click at [116, 56] on input "[PERSON_NAME]" at bounding box center [128, 49] width 169 height 24
drag, startPoint x: 123, startPoint y: 46, endPoint x: -1, endPoint y: 53, distance: 124.1
click at [0, 53] on html "2 Get Started R Search eastwood Search All Boards Litigation Matter Workflow (F…" at bounding box center [650, 308] width 1300 height 617
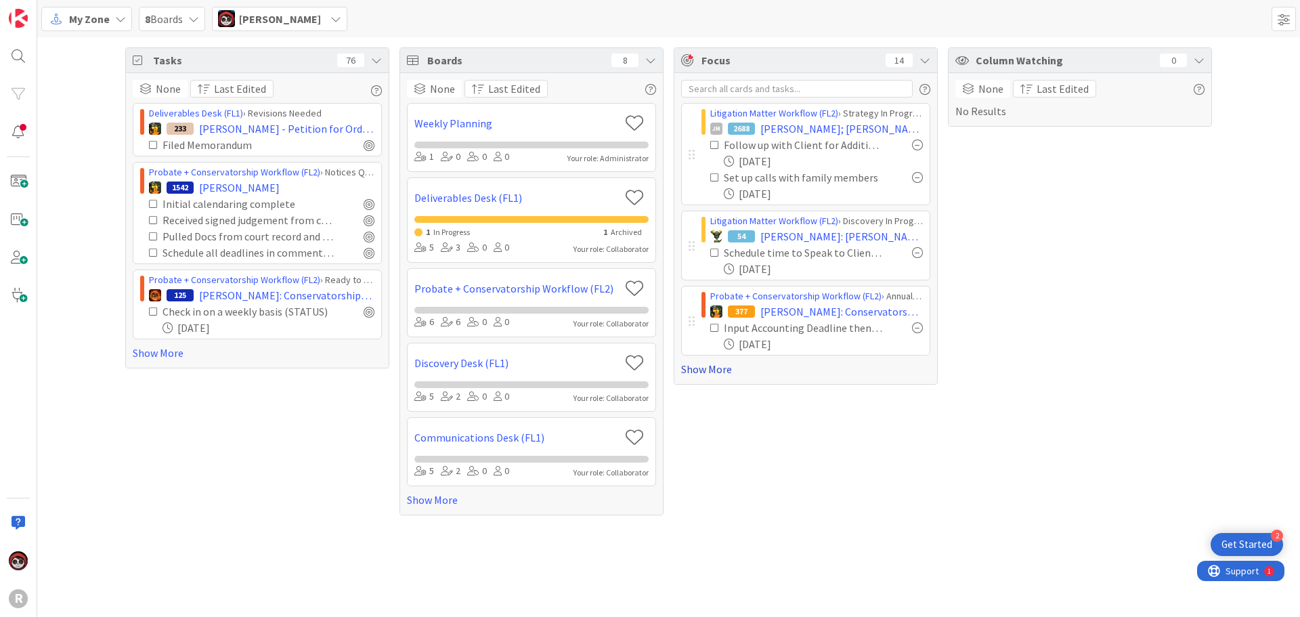
click at [719, 370] on link "Show More" at bounding box center [805, 369] width 249 height 16
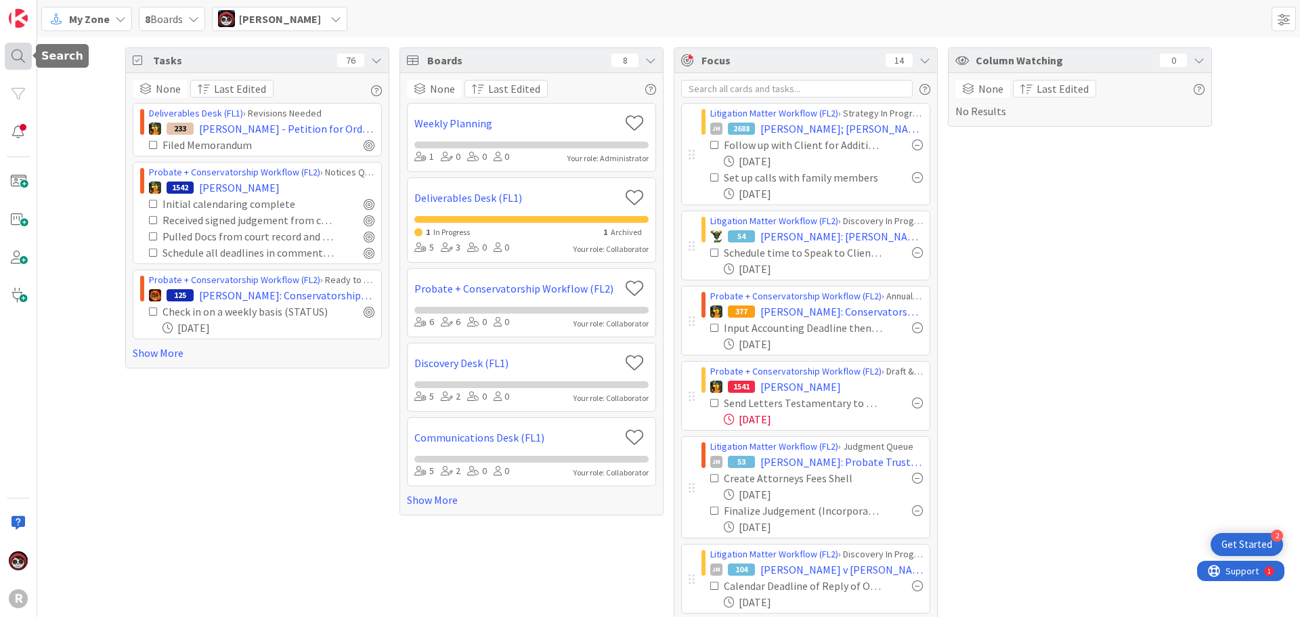
click at [18, 51] on div at bounding box center [18, 56] width 27 height 27
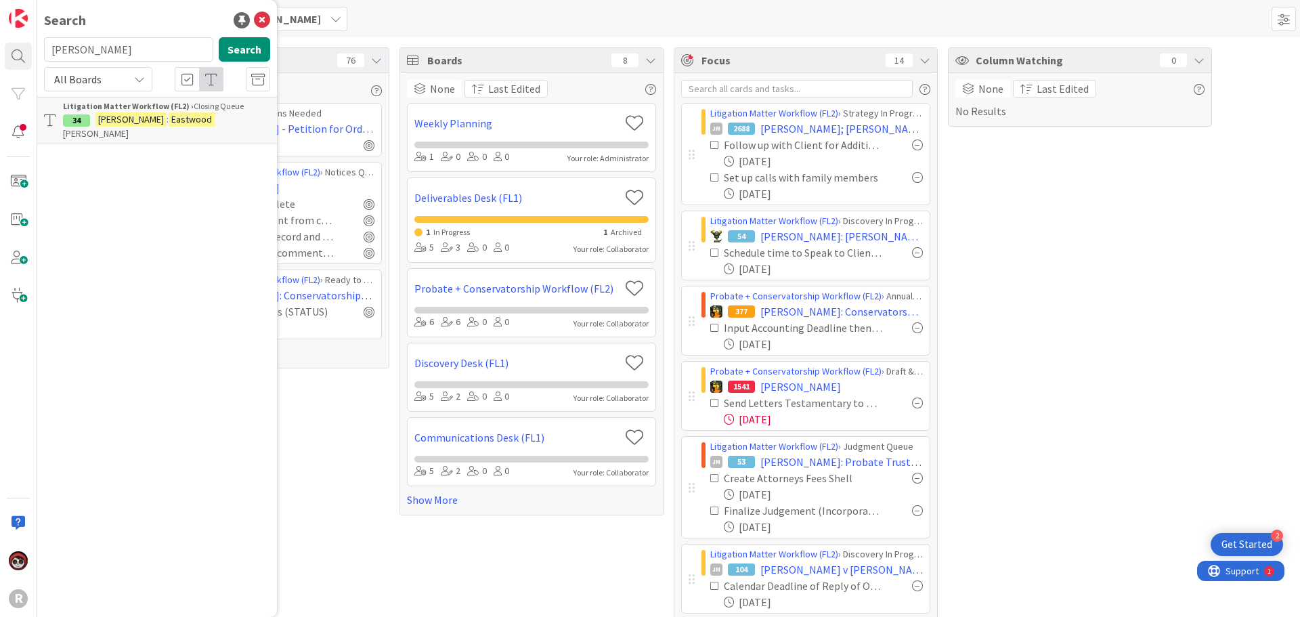
drag, startPoint x: 150, startPoint y: 47, endPoint x: 35, endPoint y: 39, distance: 115.4
click at [35, 39] on div "R Search [PERSON_NAME] Search All Boards Litigation Matter Workflow (FL2) › Clo…" at bounding box center [18, 308] width 37 height 617
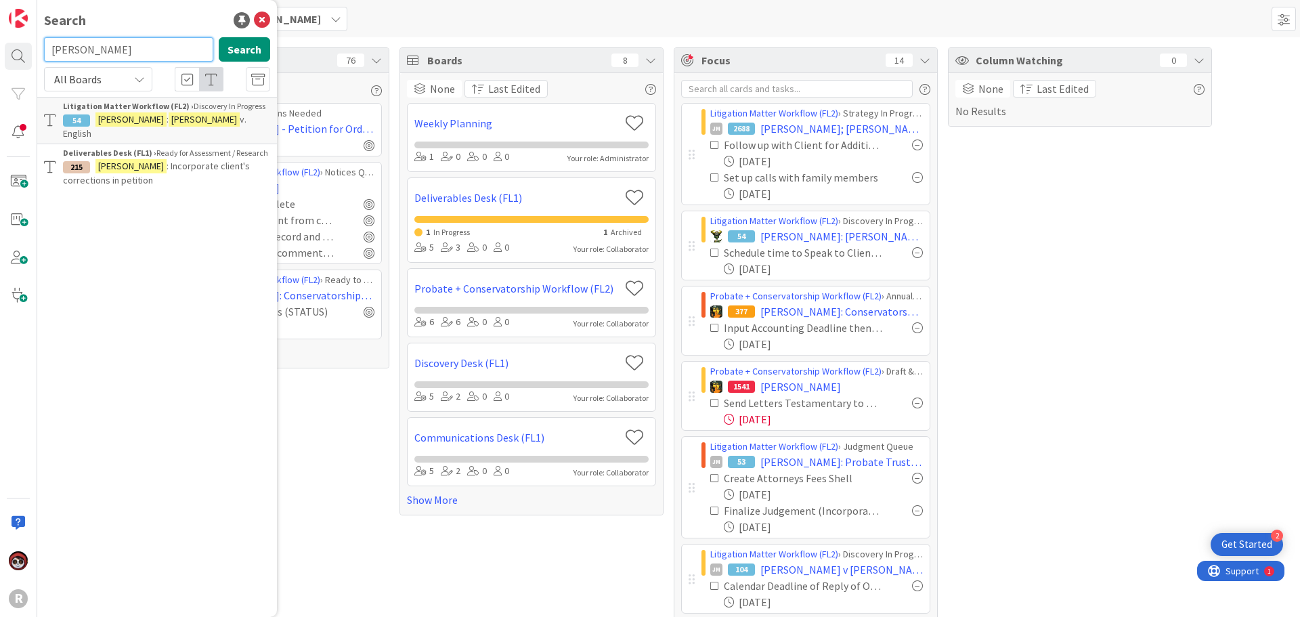
click at [90, 50] on input "[PERSON_NAME]" at bounding box center [128, 49] width 169 height 24
drag, startPoint x: 99, startPoint y: 50, endPoint x: 21, endPoint y: 46, distance: 78.0
click at [21, 46] on div "R Search [PERSON_NAME] Search All Boards Litigation Matter Workflow (FL2) › Dis…" at bounding box center [18, 308] width 37 height 617
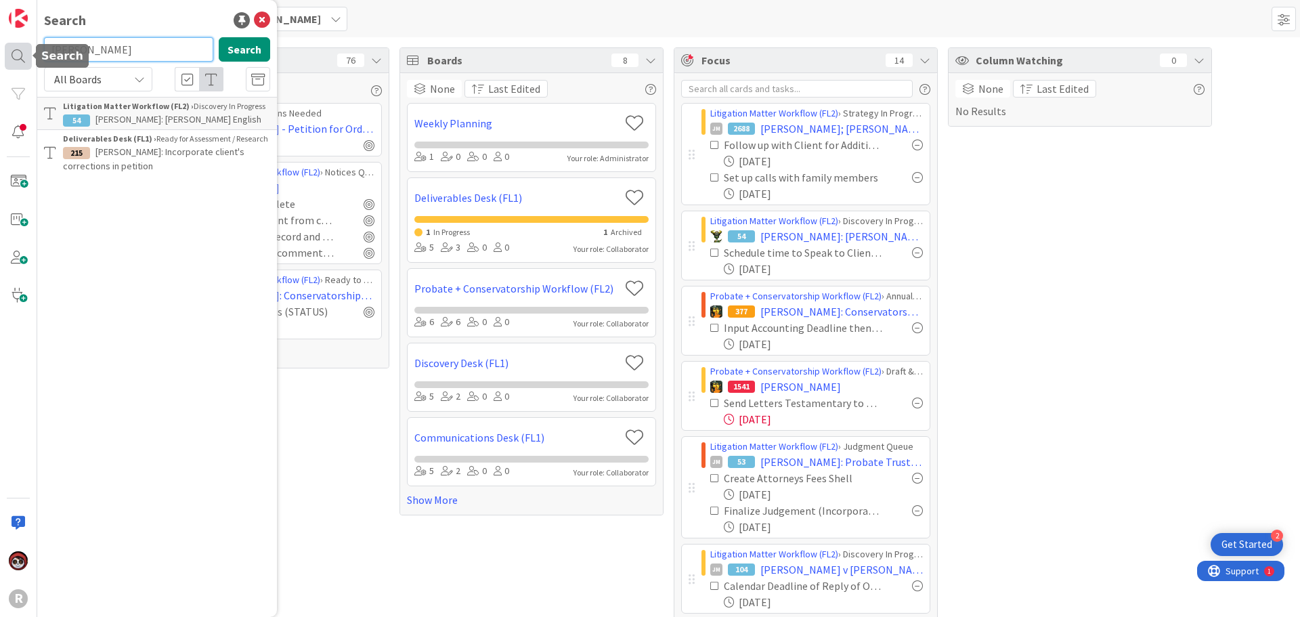
type input "[PERSON_NAME]"
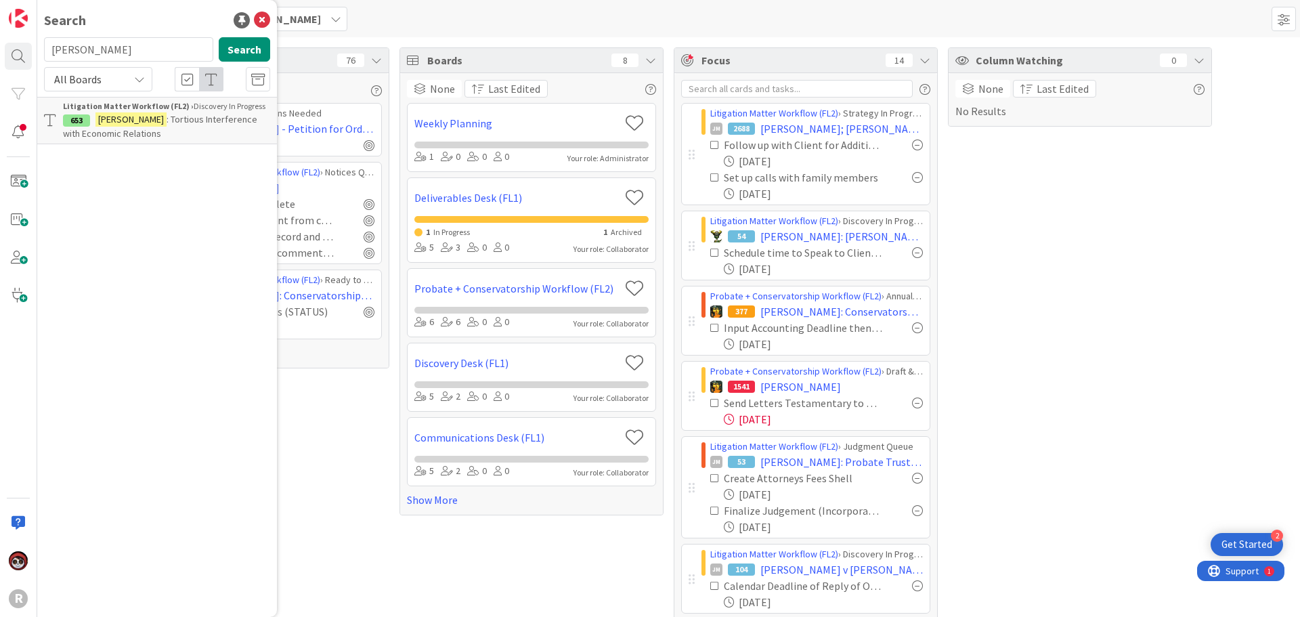
click at [156, 108] on b "Litigation Matter Workflow (FL2) ›" at bounding box center [128, 106] width 131 height 10
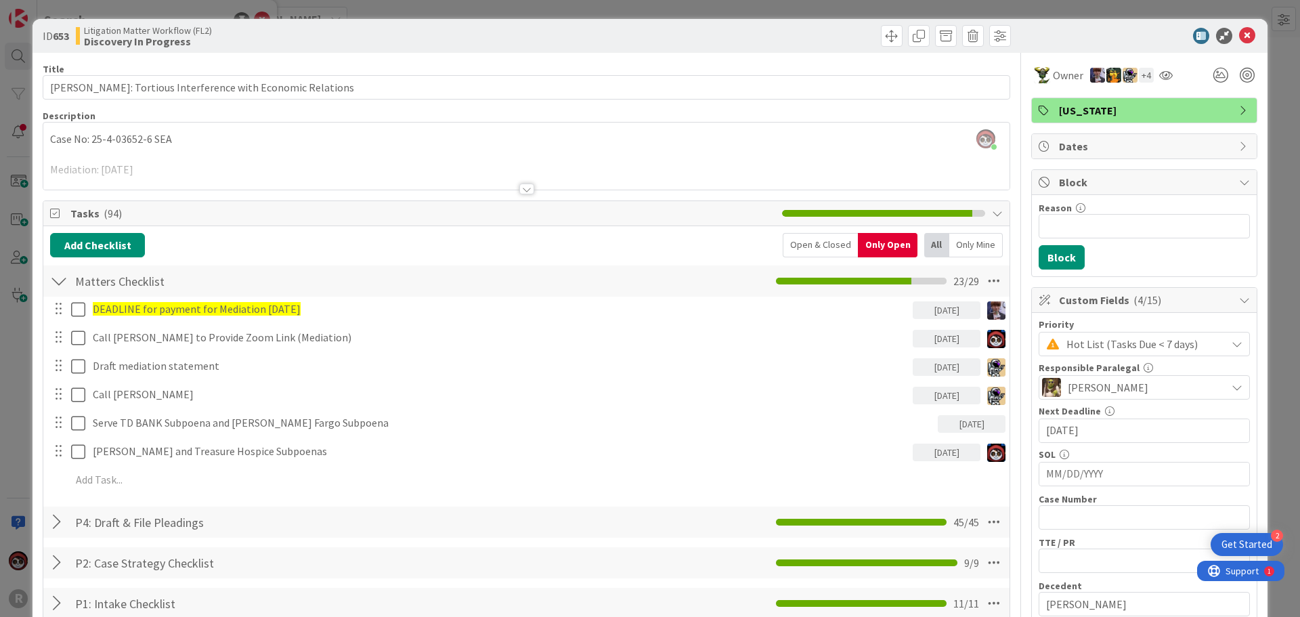
scroll to position [68, 0]
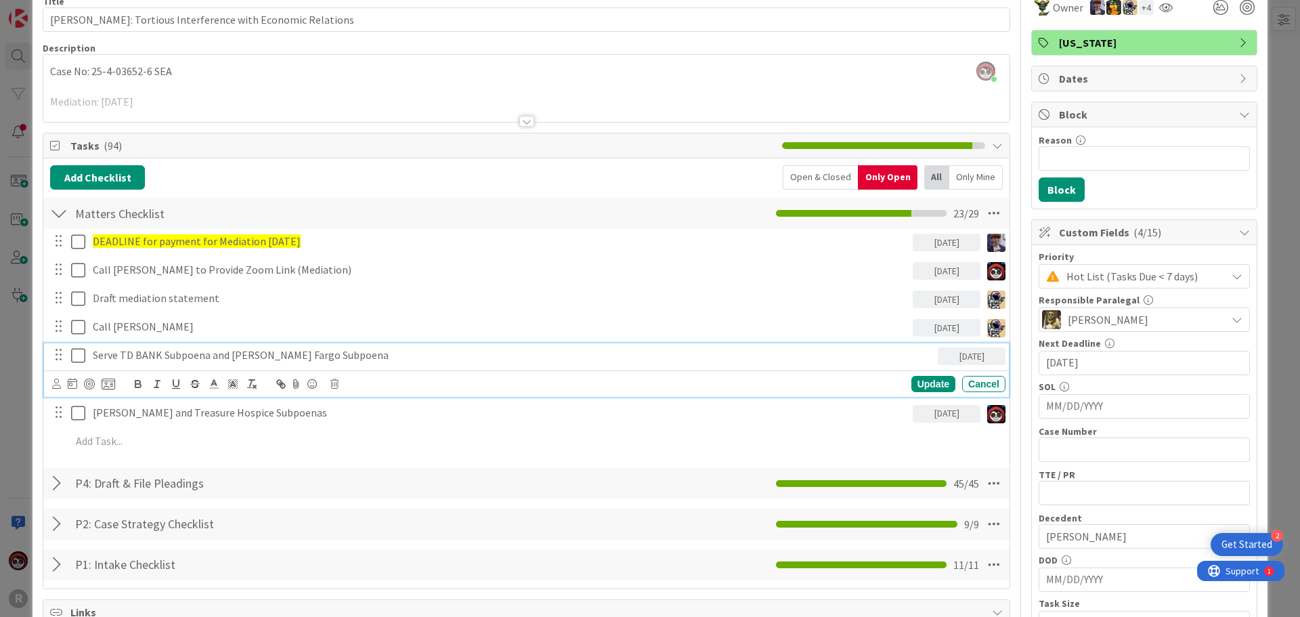
click at [314, 356] on p "Serve TD BANK Subpoena and [PERSON_NAME] Fargo Subpoena" at bounding box center [513, 355] width 840 height 16
